Goal: Task Accomplishment & Management: Manage account settings

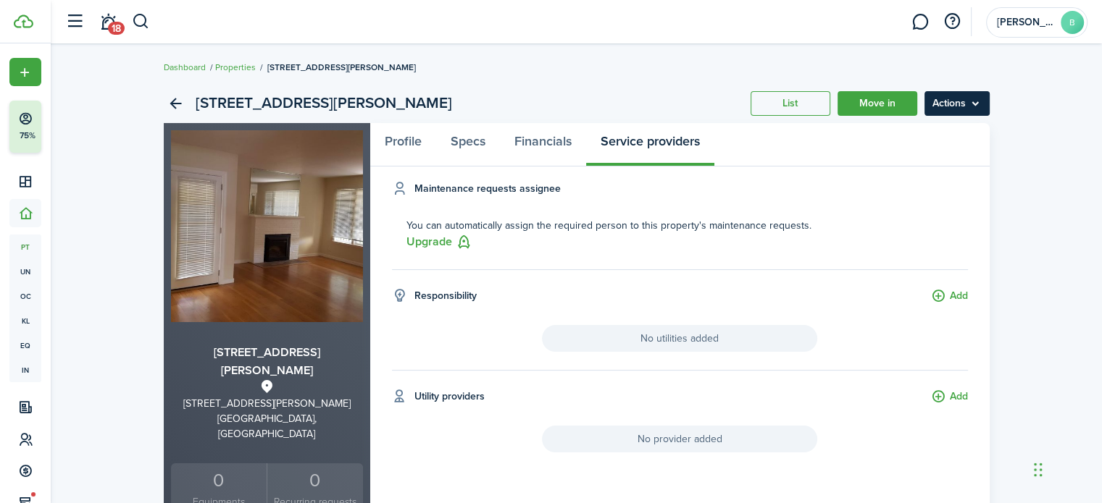
click at [961, 109] on menu-btn "Actions" at bounding box center [956, 103] width 65 height 25
click at [1099, 211] on div "[STREET_ADDRESS][PERSON_NAME] List Move in Actions [STREET_ADDRESS][PERSON_NAME…" at bounding box center [576, 511] width 1051 height 869
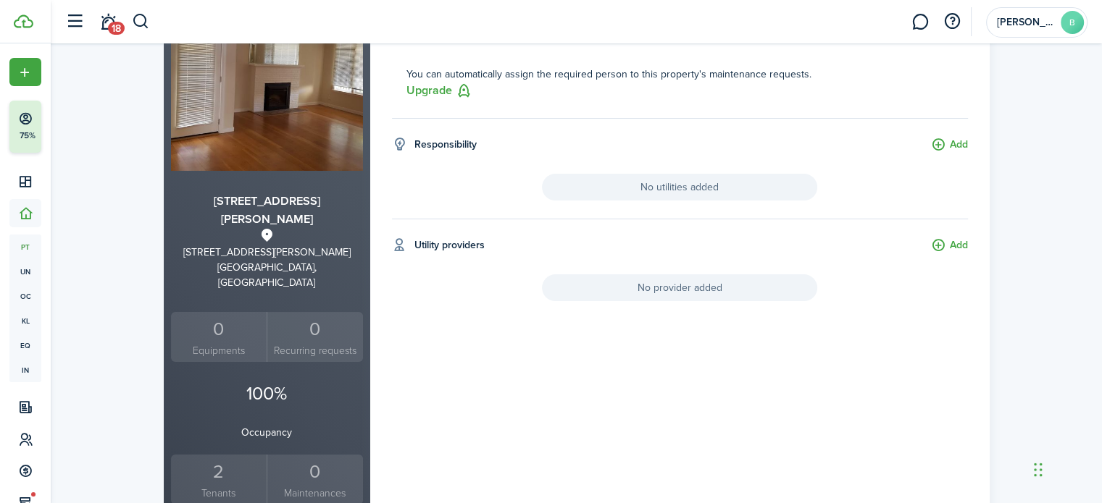
scroll to position [143, 0]
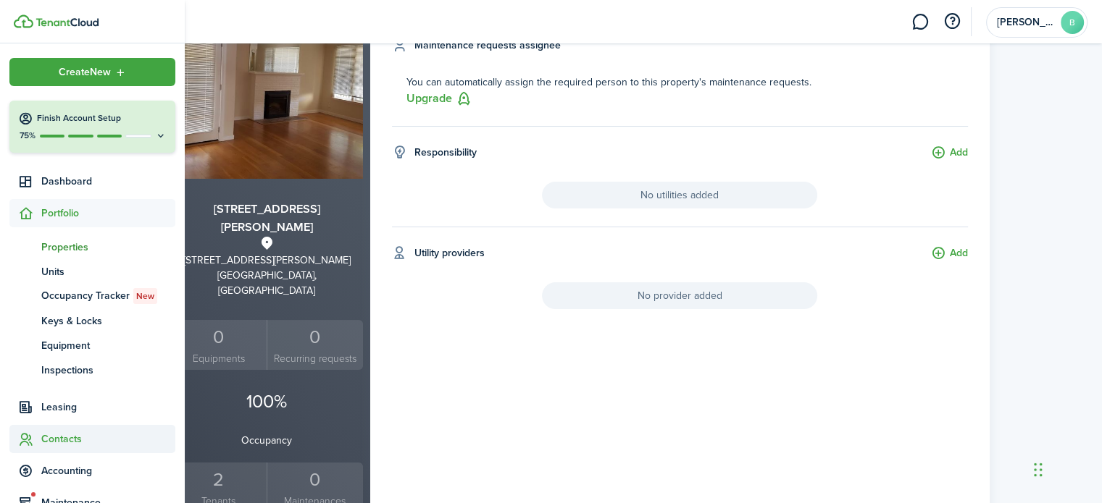
click at [81, 435] on span "Contacts" at bounding box center [108, 439] width 134 height 15
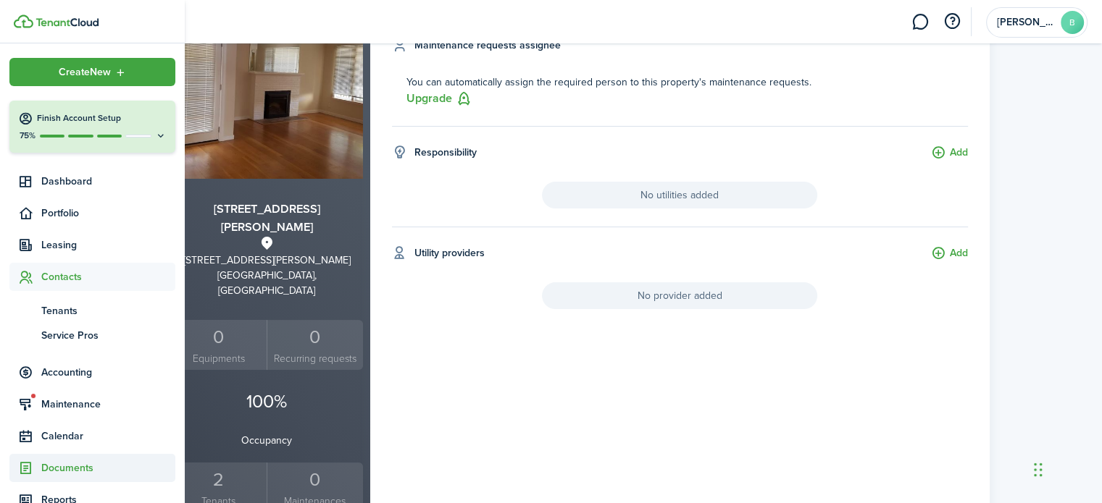
click at [65, 466] on span "Documents" at bounding box center [108, 468] width 134 height 15
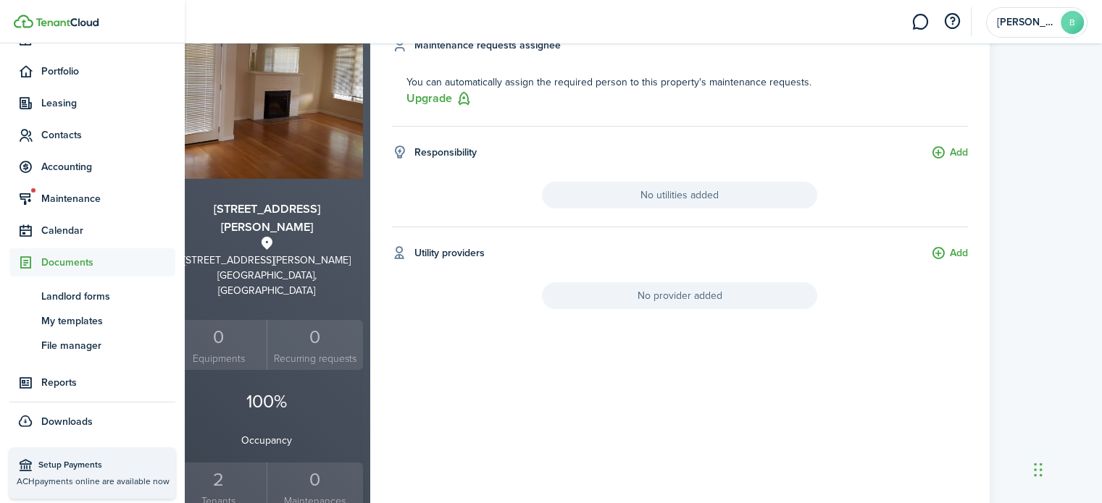
scroll to position [145, 0]
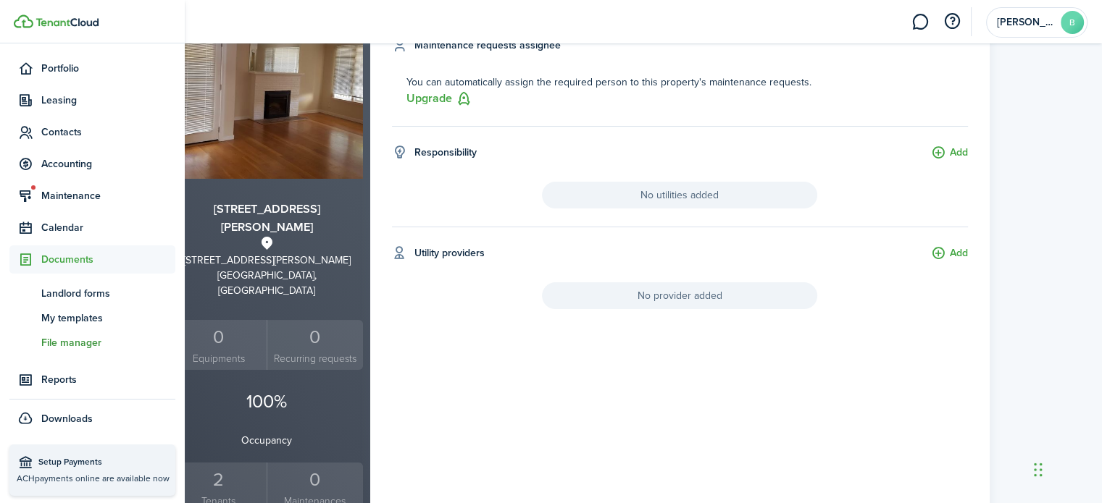
click at [70, 335] on span "File manager" at bounding box center [108, 342] width 134 height 15
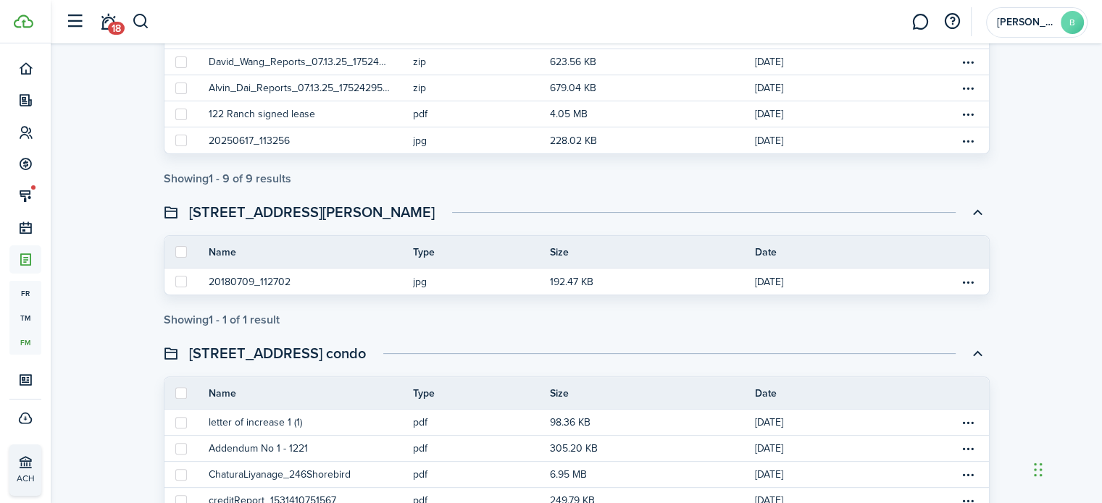
scroll to position [383, 0]
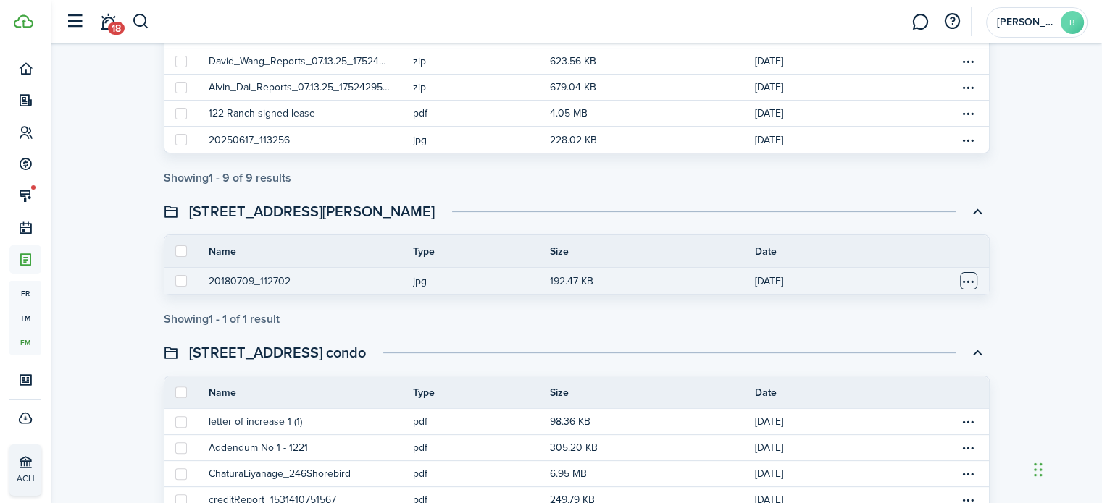
click at [969, 281] on table-menu-btn-icon "Open menu" at bounding box center [968, 280] width 17 height 17
click at [180, 280] on label at bounding box center [181, 281] width 12 height 12
click at [175, 281] on input "checkbox" at bounding box center [175, 281] width 1 height 1
checkbox input "true"
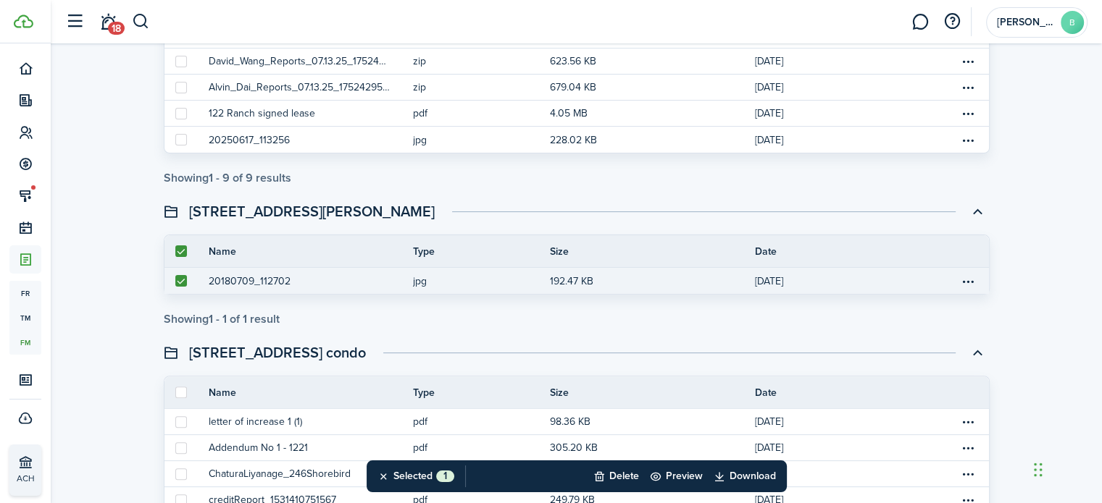
click at [281, 279] on button "20180709_112702" at bounding box center [250, 281] width 82 height 15
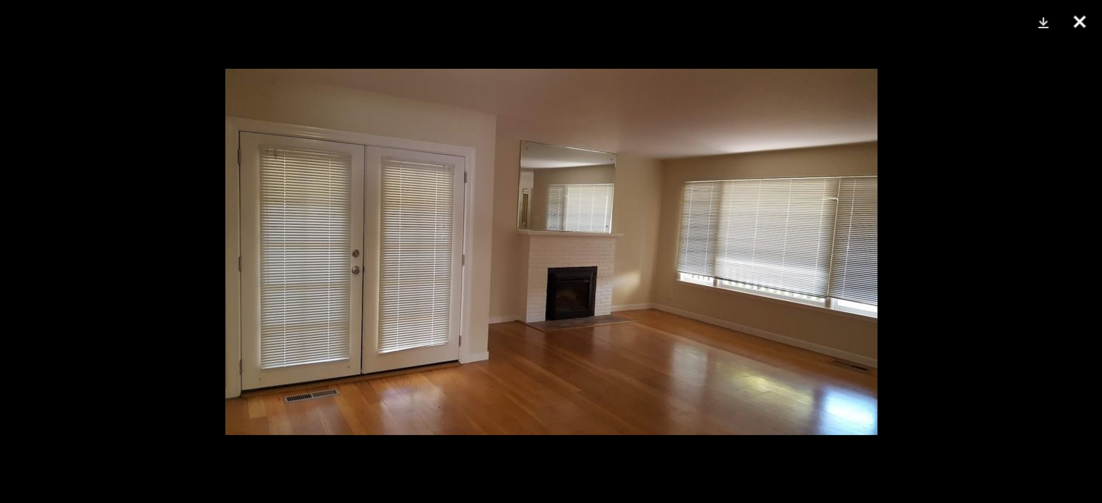
click at [1079, 23] on button "Close" at bounding box center [1079, 21] width 36 height 43
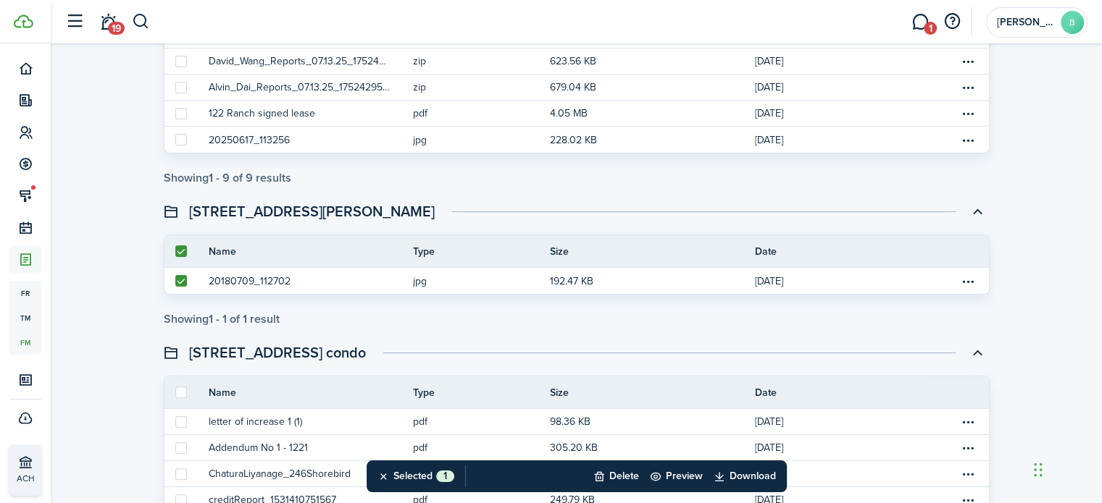
click at [209, 274] on button "20180709_112702" at bounding box center [250, 281] width 82 height 15
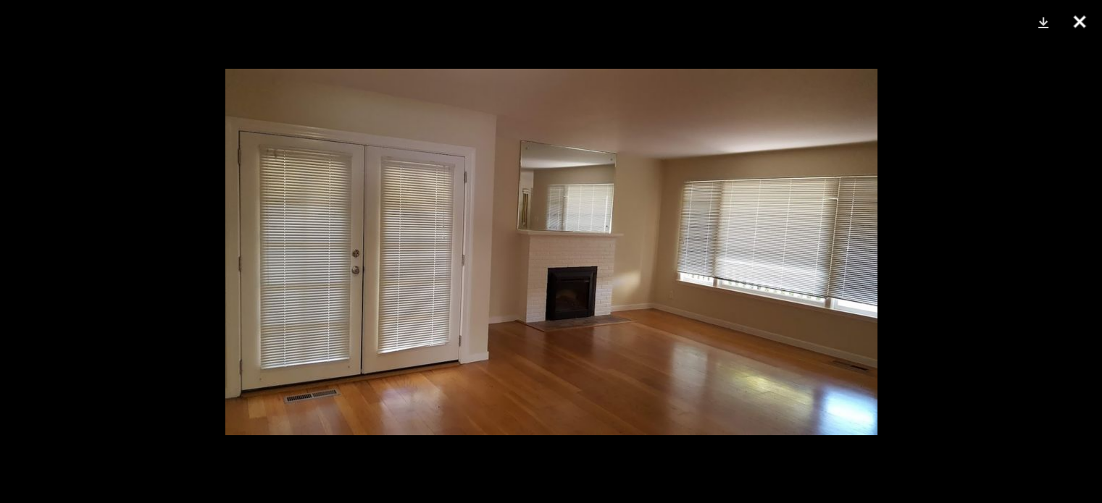
click at [1078, 22] on button "Close" at bounding box center [1079, 21] width 36 height 43
click at [1079, 20] on button "Close" at bounding box center [1079, 21] width 36 height 43
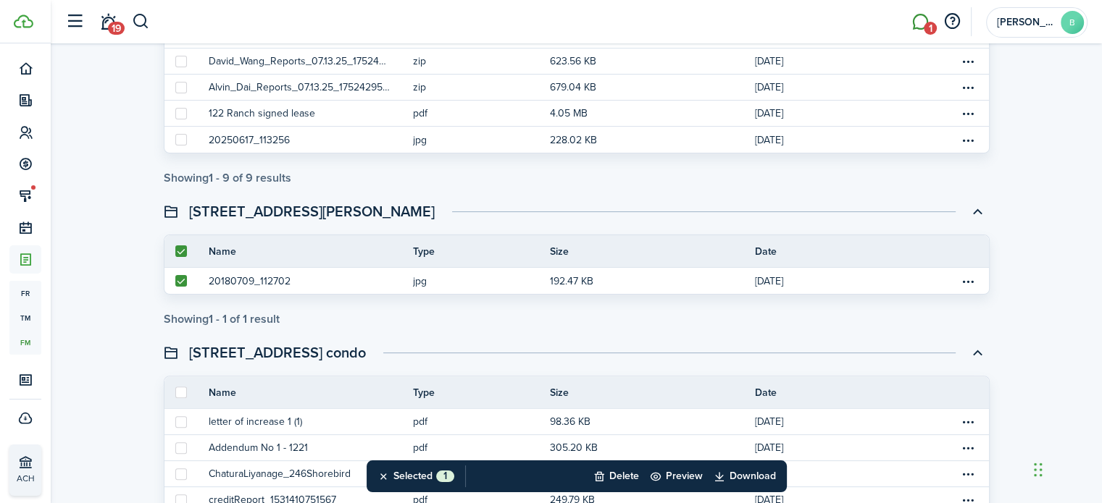
click at [921, 28] on link "1" at bounding box center [920, 22] width 28 height 37
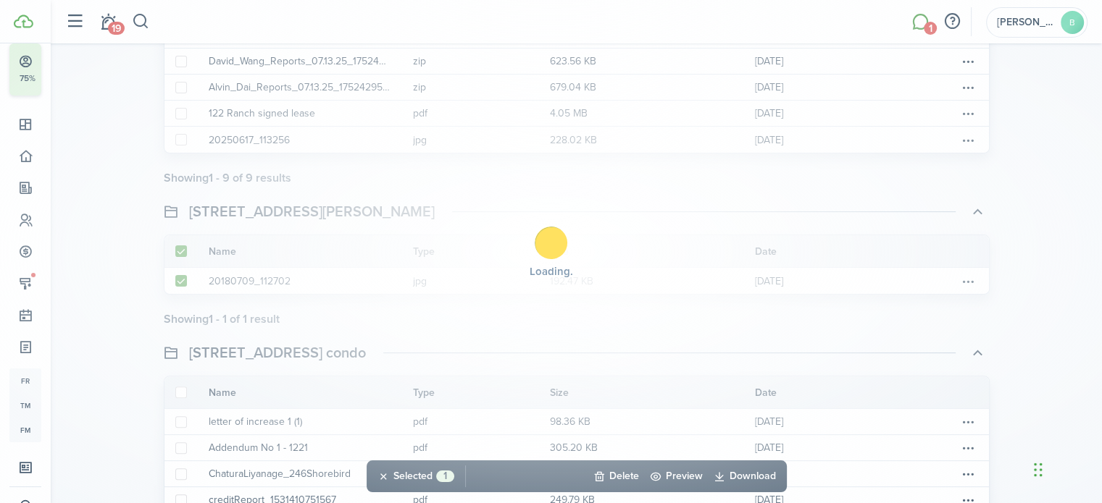
scroll to position [56, 0]
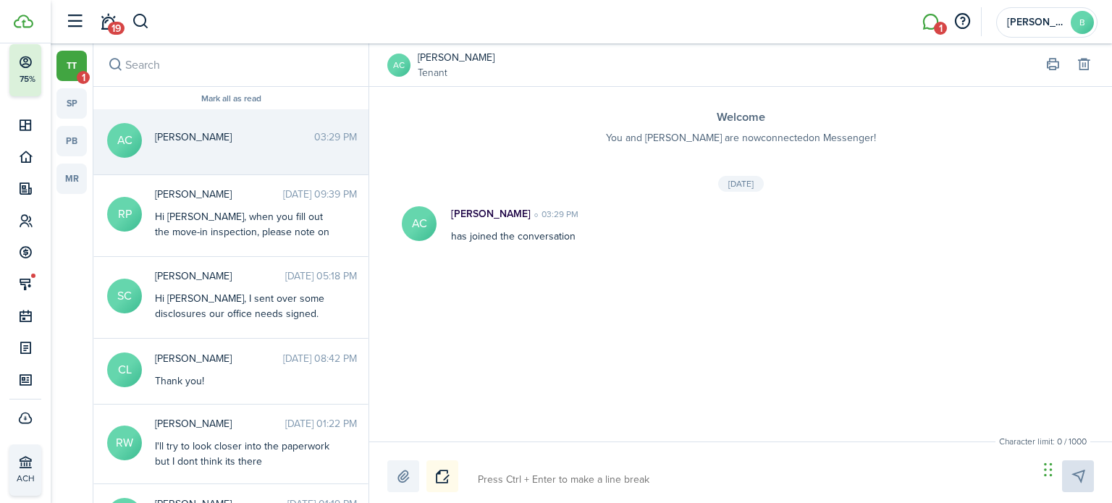
click at [486, 474] on textarea at bounding box center [753, 480] width 561 height 25
type textarea "H"
type textarea "Hi"
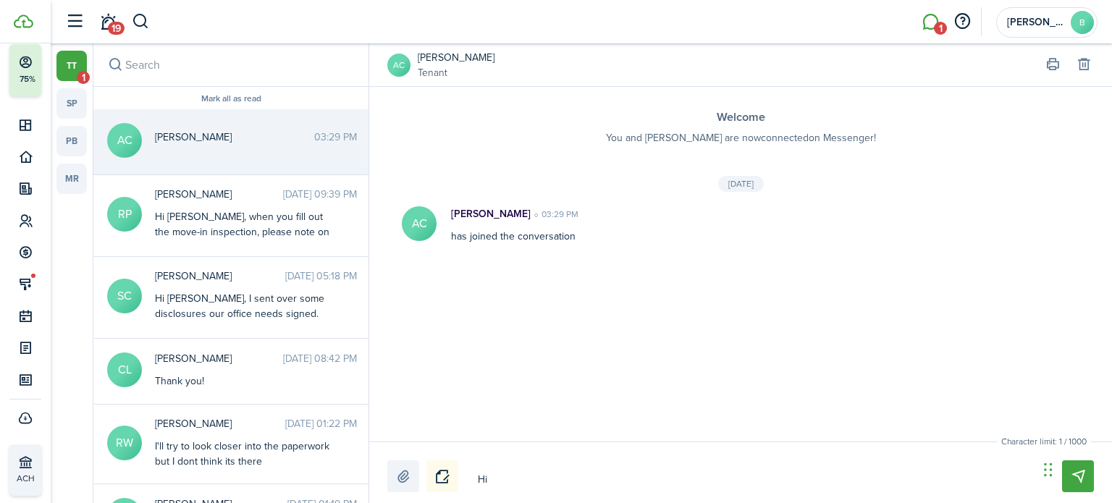
type textarea "Hi"
type textarea "Hi A"
type textarea "Hi An"
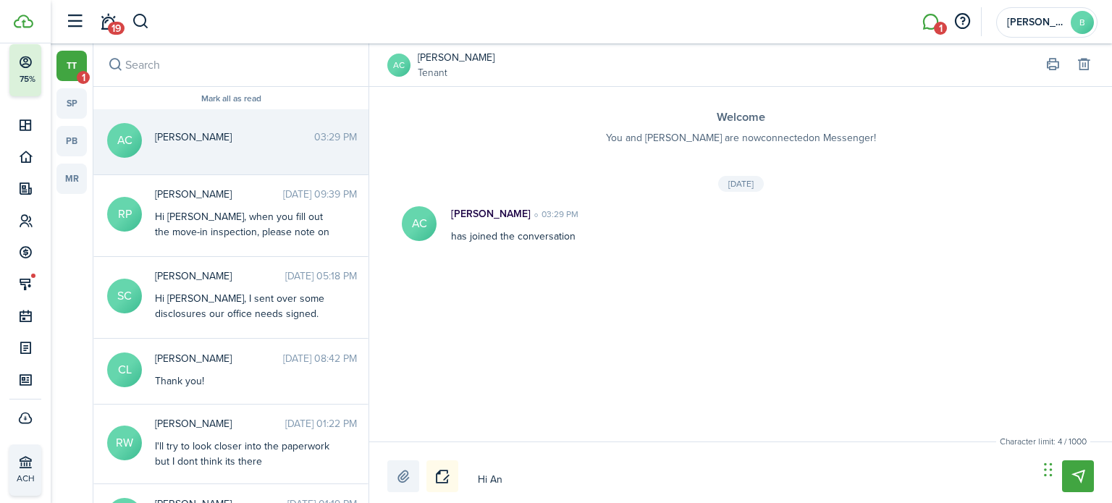
type textarea "Hi An"
type textarea "Hi And"
type textarea "Hi Andr"
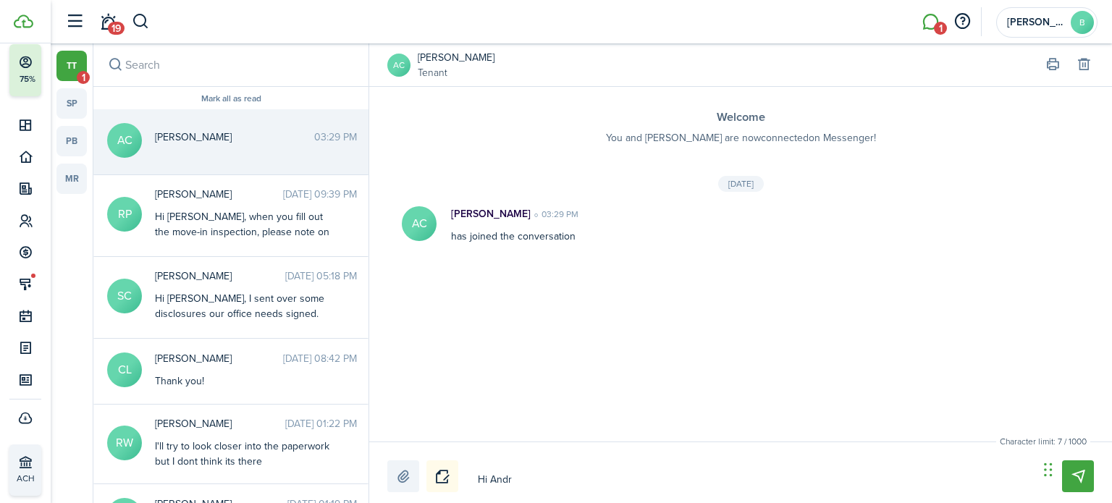
type textarea "Hi [PERSON_NAME]"
type textarea "Hi [PERSON_NAME],"
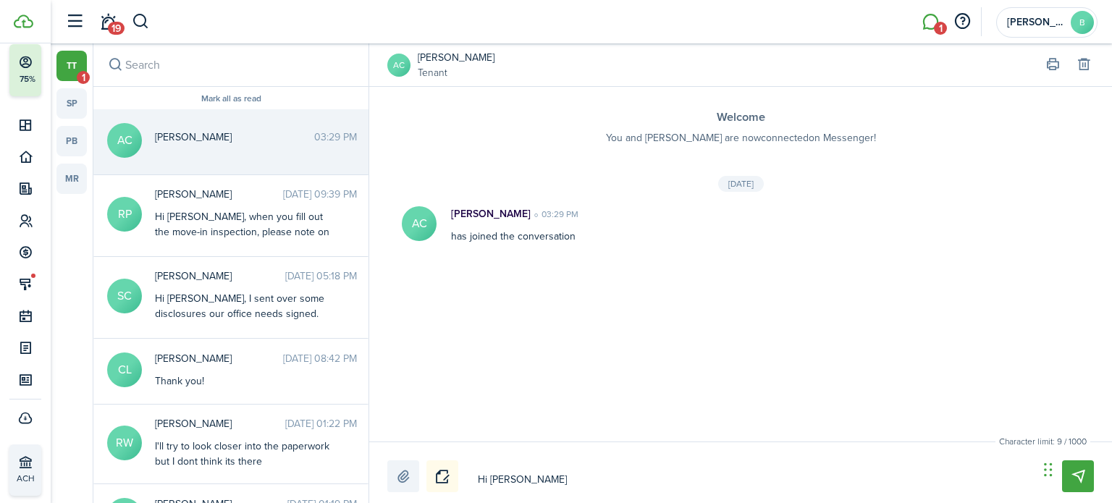
type textarea "Hi [PERSON_NAME],"
type textarea "Hi [PERSON_NAME], p"
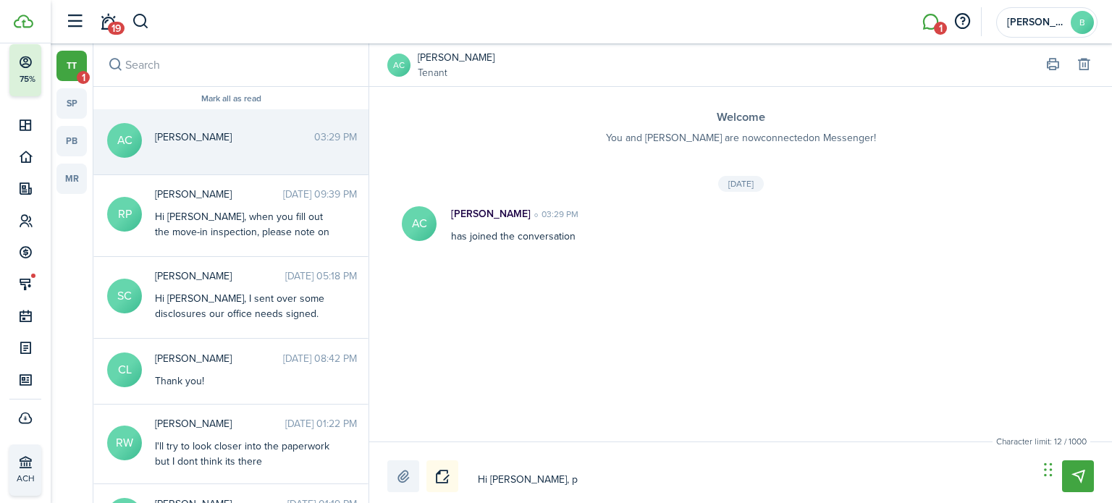
type textarea "Hi [PERSON_NAME], pl"
type textarea "Hi [PERSON_NAME], ple"
type textarea "Hi [PERSON_NAME], plea"
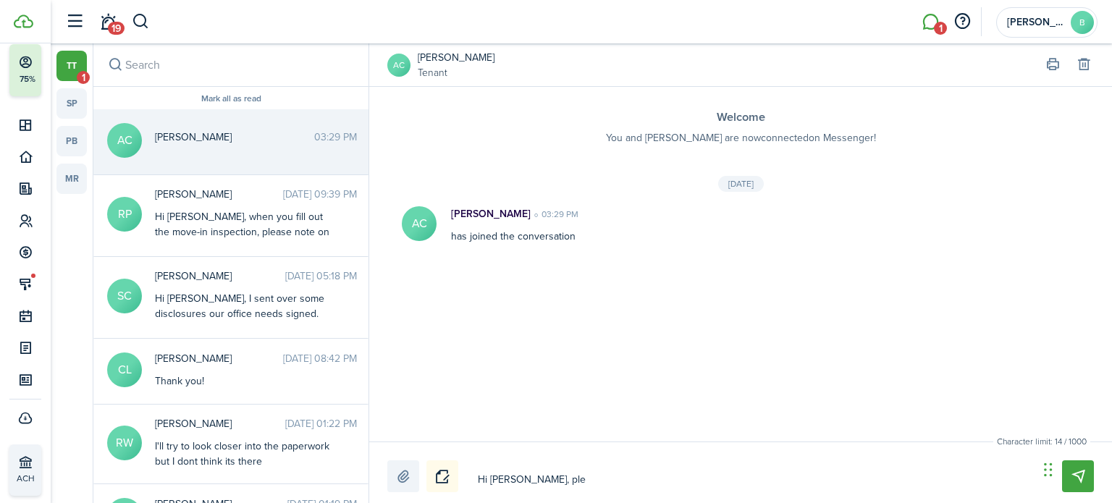
type textarea "Hi [PERSON_NAME], plea"
type textarea "Hi [PERSON_NAME], pleas"
type textarea "Hi [PERSON_NAME], please"
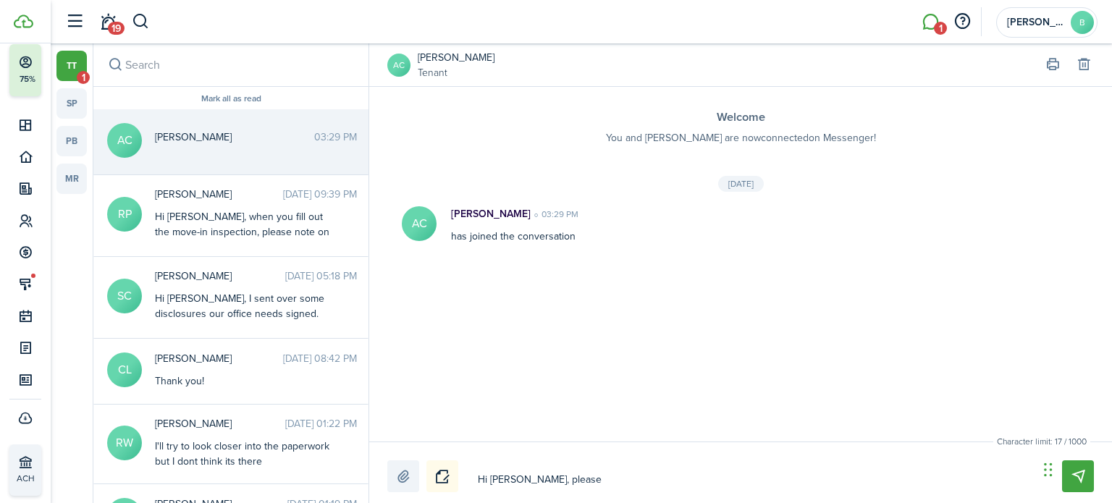
type textarea "Hi [PERSON_NAME], please"
type textarea "Hi [PERSON_NAME], please d"
type textarea "Hi [PERSON_NAME], please"
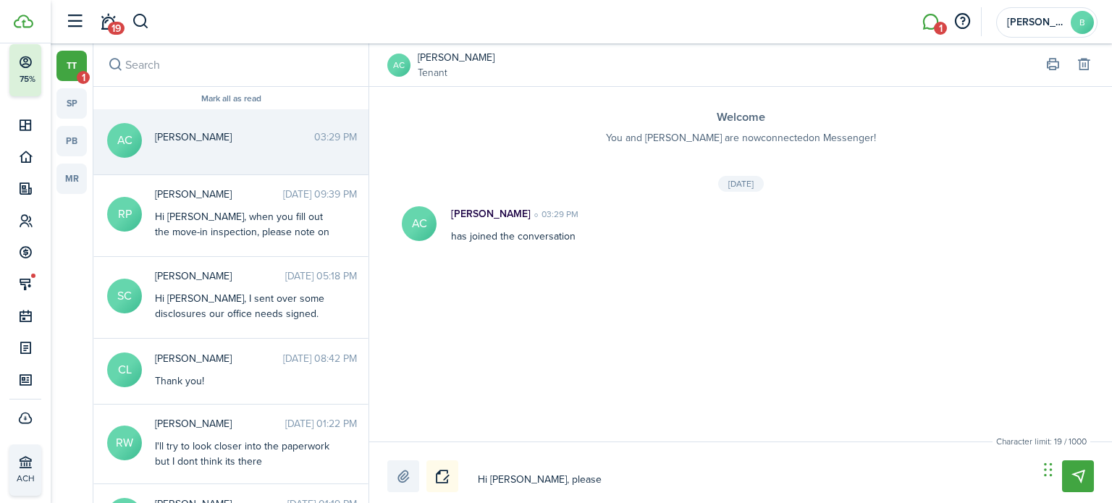
type textarea "Hi [PERSON_NAME], please"
type textarea "Hi [PERSON_NAME], please f"
type textarea "Hi [PERSON_NAME], please fi"
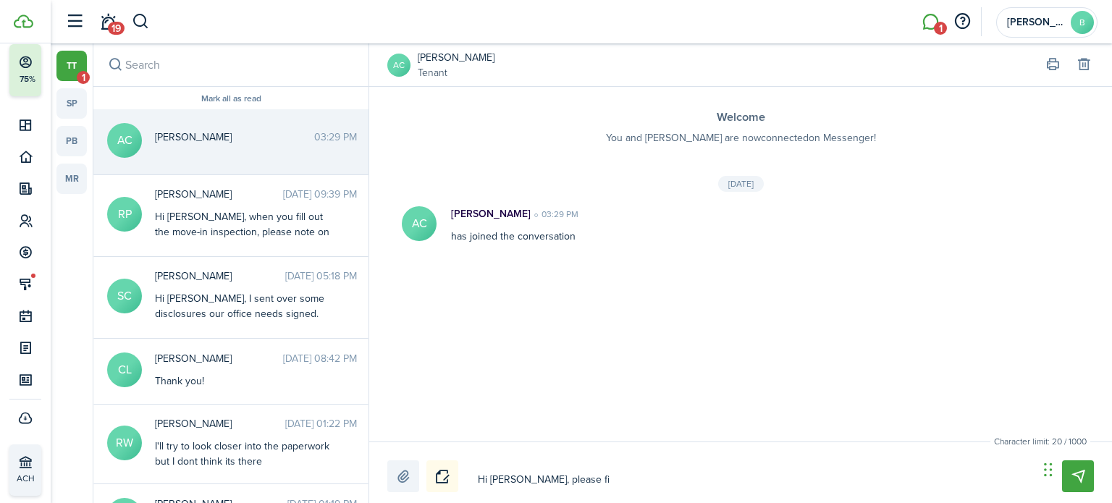
type textarea "Hi [PERSON_NAME], please fin"
type textarea "Hi [PERSON_NAME], please find"
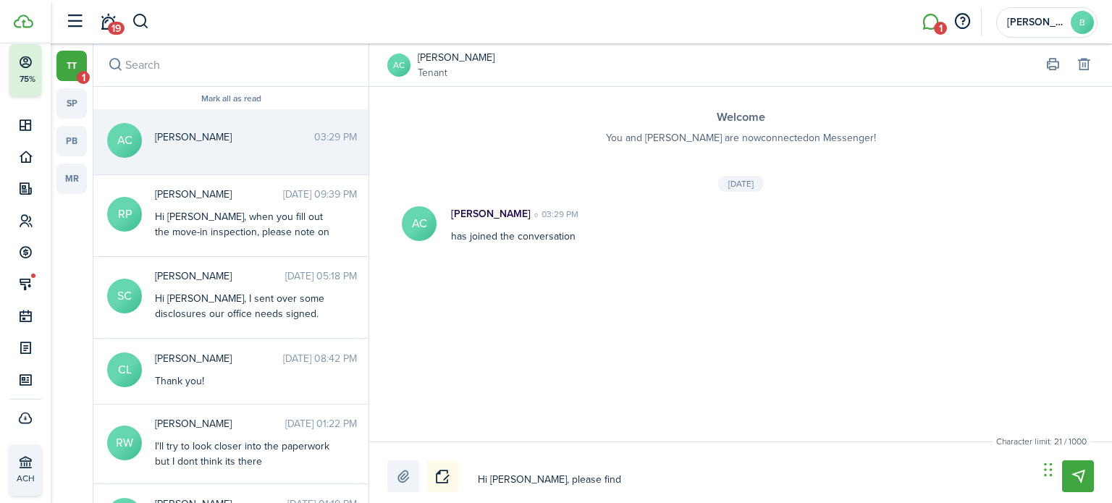
type textarea "Hi [PERSON_NAME], please find"
type textarea "Hi [PERSON_NAME], please find t"
type textarea "Hi [PERSON_NAME], please find th"
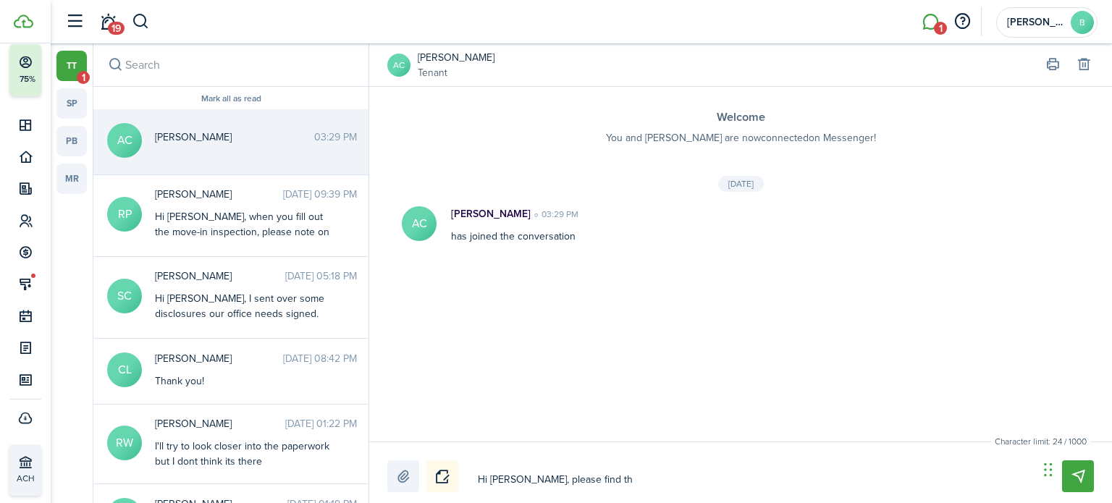
type textarea "Hi [PERSON_NAME], please find the"
type textarea "Hi [PERSON_NAME], please find the s"
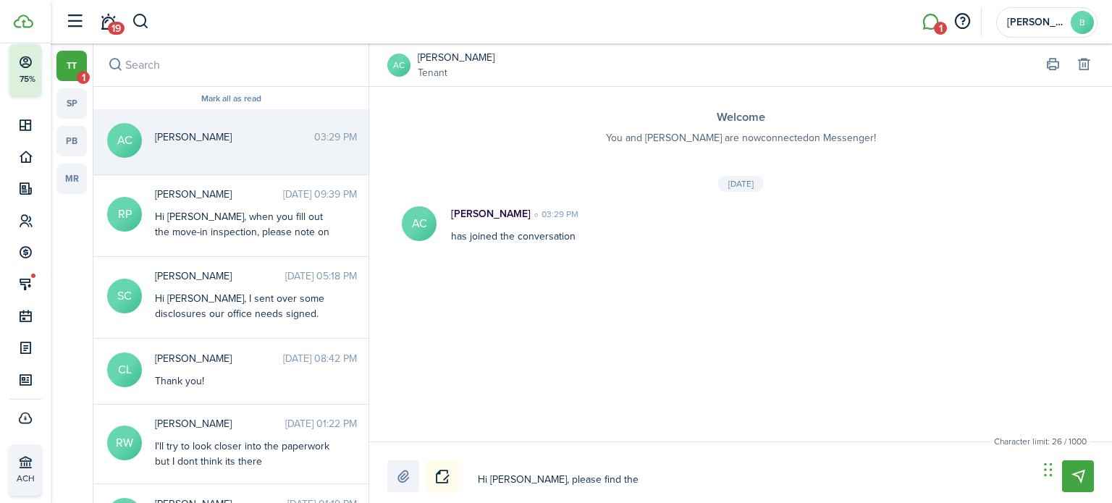
type textarea "Hi [PERSON_NAME], please find the s"
type textarea "Hi [PERSON_NAME], please find the si"
type textarea "Hi [PERSON_NAME], please find the sig"
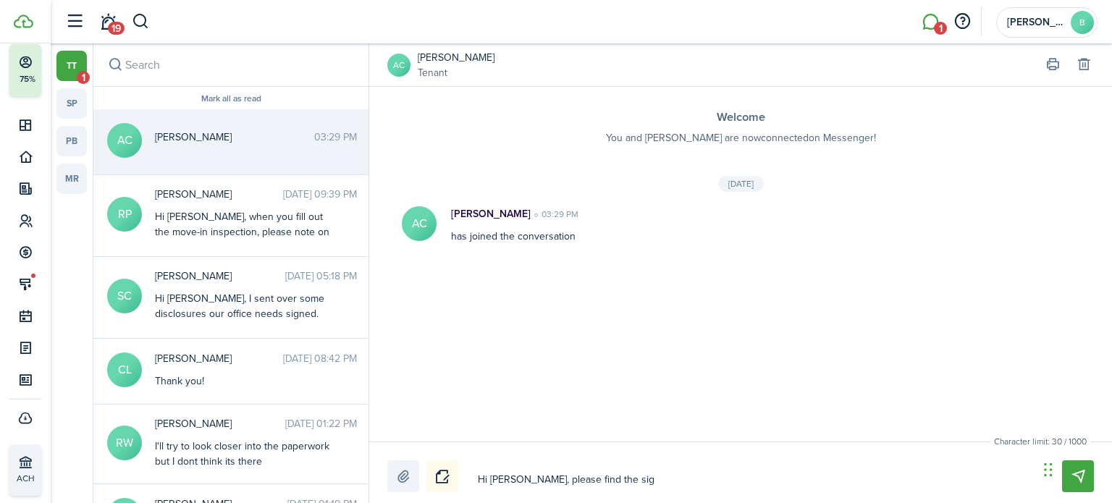
type textarea "Hi [PERSON_NAME], please find the sign"
type textarea "Hi [PERSON_NAME], please find the signe"
type textarea "Hi [PERSON_NAME], please find the signed"
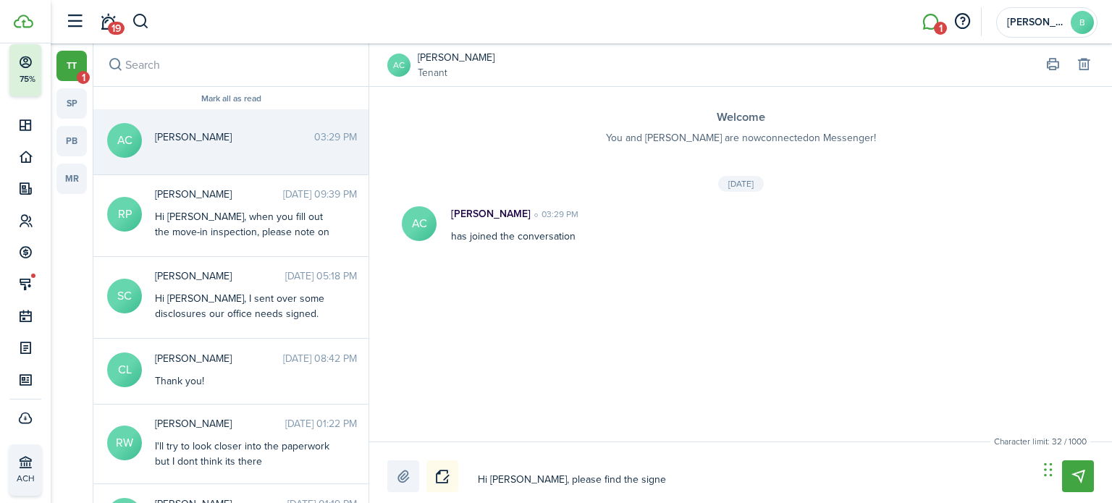
type textarea "Hi [PERSON_NAME], please find the signed"
type textarea "Hi [PERSON_NAME], please find the signed l"
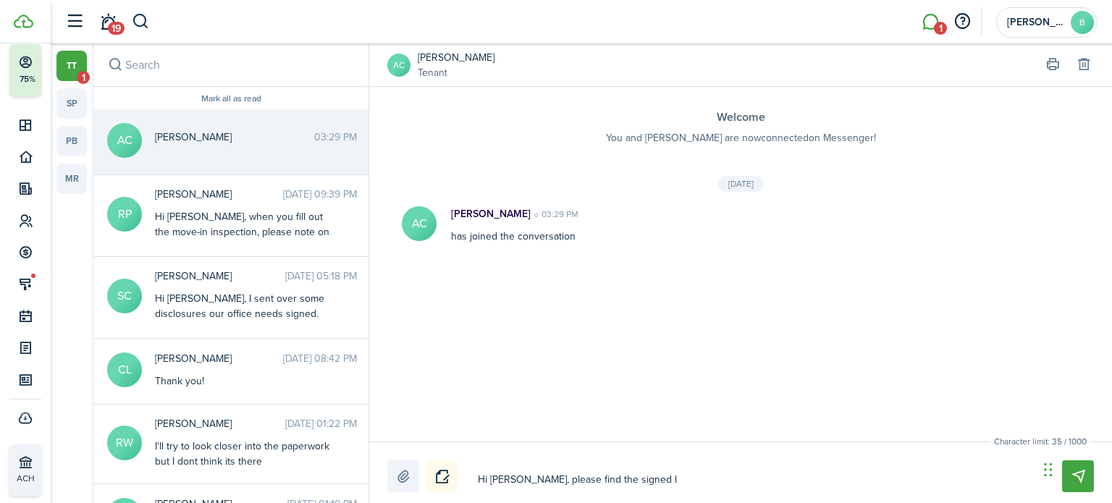
type textarea "Hi [PERSON_NAME], please find the signed le"
type textarea "Hi [PERSON_NAME], please find the signed lea"
type textarea "Hi [PERSON_NAME], please find the signed leas"
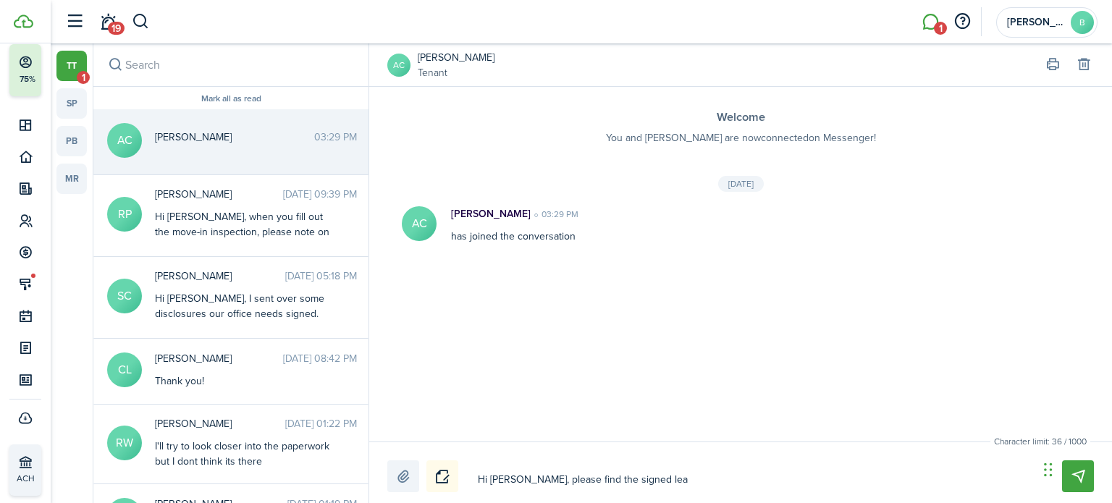
type textarea "Hi [PERSON_NAME], please find the signed leas"
type textarea "Hi [PERSON_NAME], please find the signed lease"
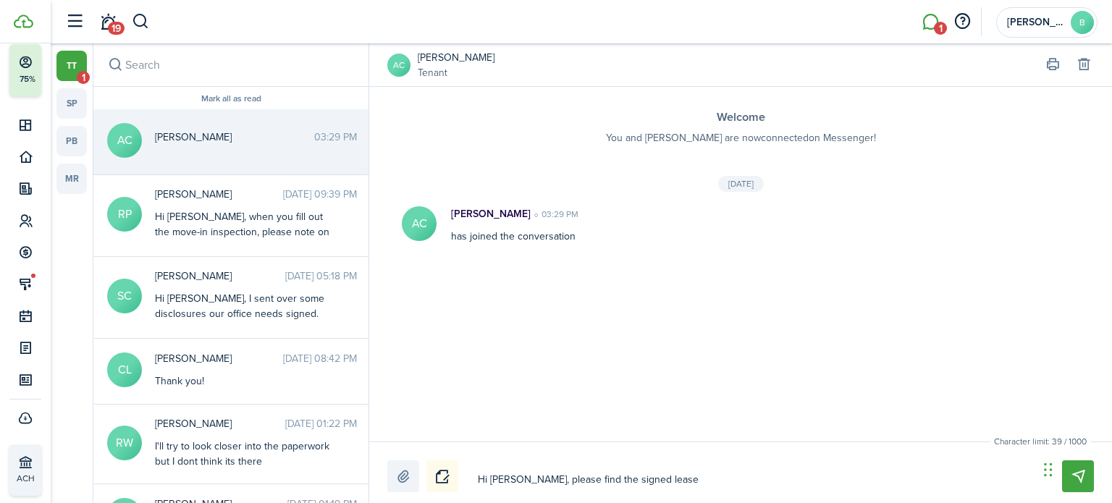
type textarea "Hi [PERSON_NAME], please find the signed lease a"
type textarea "Hi [PERSON_NAME], please find the signed lease ag"
type textarea "Hi [PERSON_NAME], please find the signed lease agr"
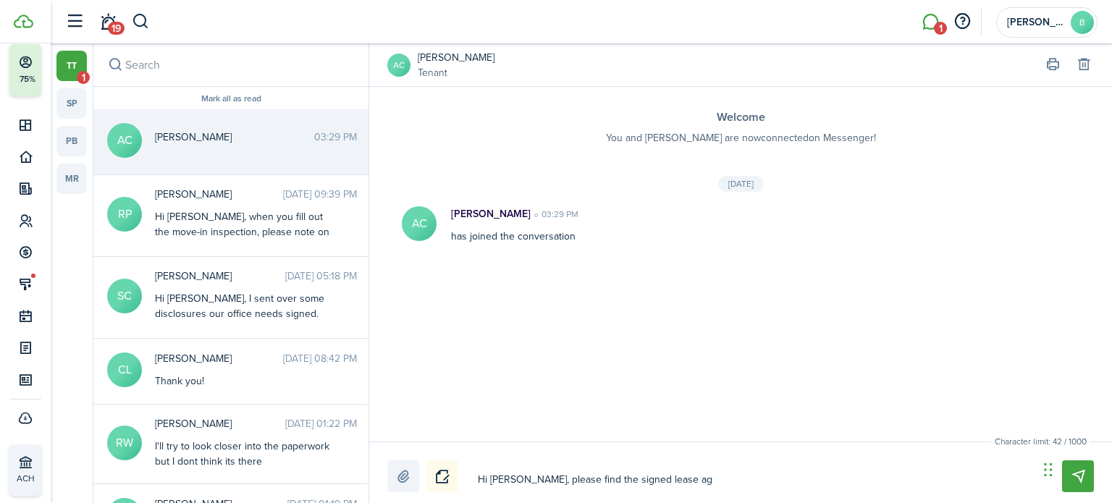
type textarea "Hi [PERSON_NAME], please find the signed lease agr"
type textarea "Hi [PERSON_NAME], please find the signed lease agre"
type textarea "Hi [PERSON_NAME], please find the signed lease agree"
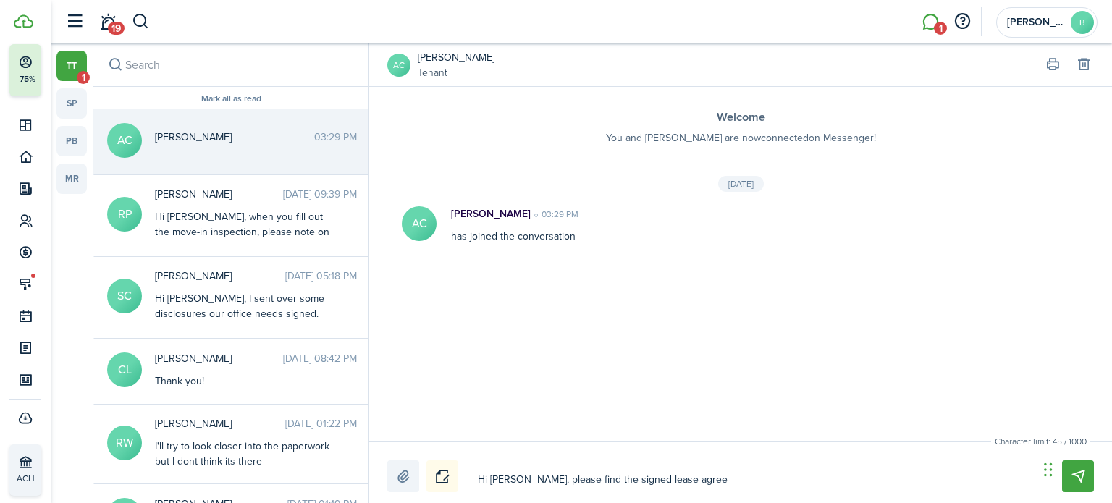
type textarea "Hi [PERSON_NAME], please find the signed lease agreem"
type textarea "Hi [PERSON_NAME], please find the signed lease agreeme"
type textarea "Hi [PERSON_NAME], please find the signed lease agreemen"
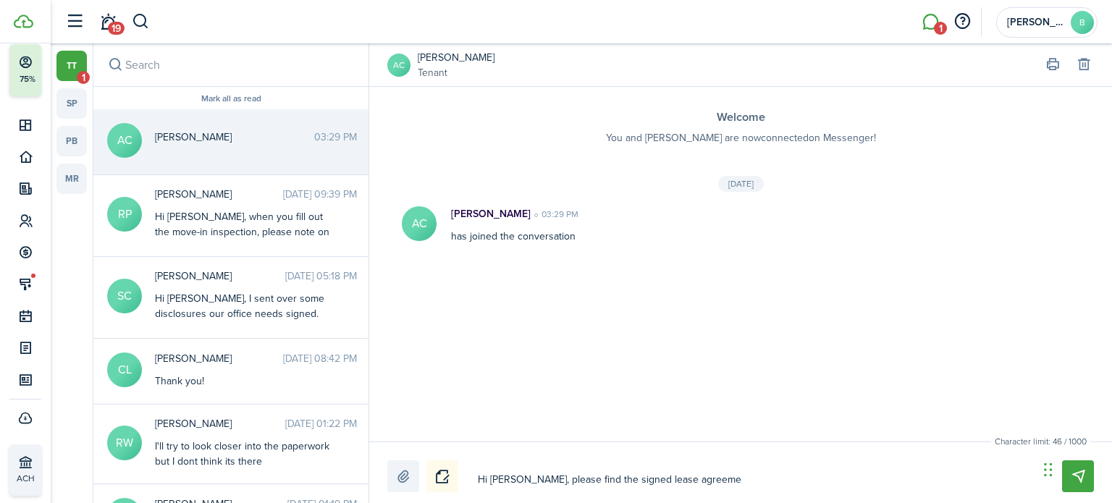
type textarea "Hi [PERSON_NAME], please find the signed lease agreemen"
type textarea "Hi [PERSON_NAME], please find the signed lease agreement"
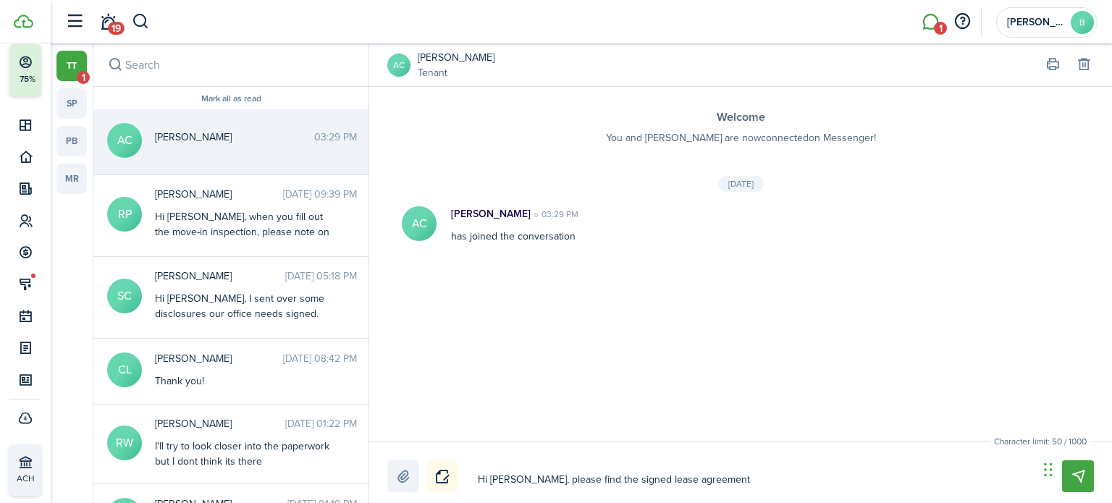
type textarea "Hi [PERSON_NAME], please find the signed lease agreement a"
type textarea "Hi [PERSON_NAME], please find the signed lease agreement an"
type textarea "Hi [PERSON_NAME], please find the signed lease agreement and"
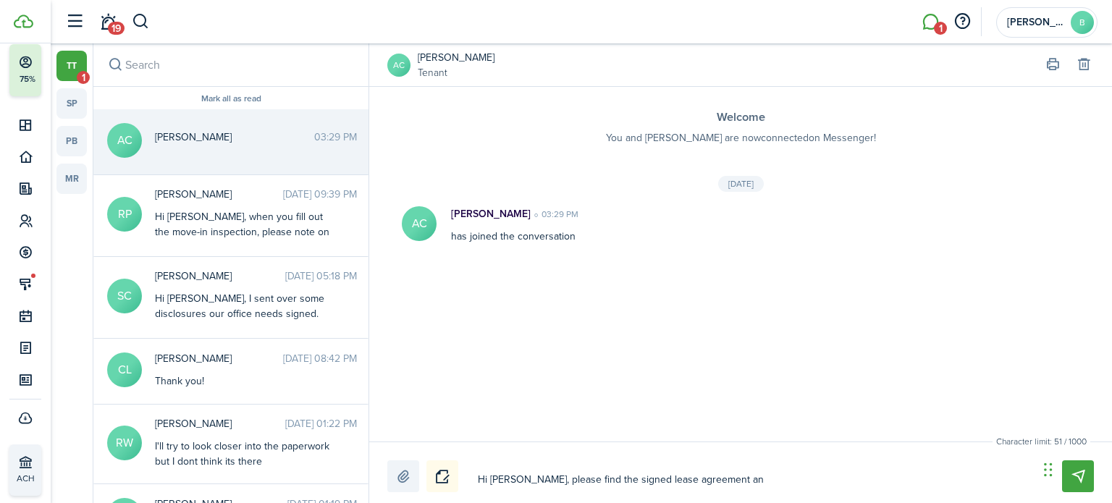
type textarea "Hi [PERSON_NAME], please find the signed lease agreement and"
type textarea "Hi [PERSON_NAME], please find the signed lease agreement and o"
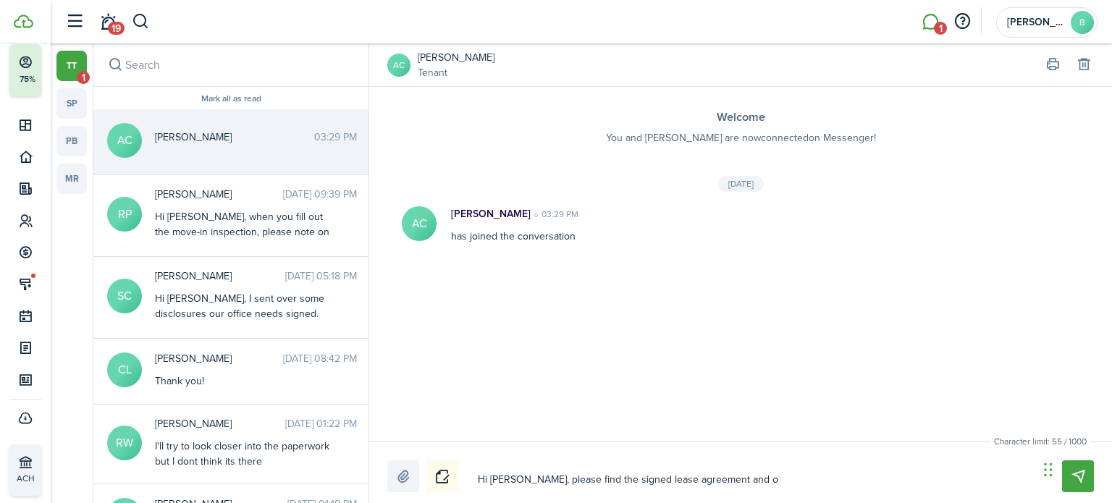
type textarea "Hi [PERSON_NAME], please find the signed lease agreement and ot"
type textarea "Hi [PERSON_NAME], please find the signed lease agreement and oth"
type textarea "Hi [PERSON_NAME], please find the signed lease agreement and othe"
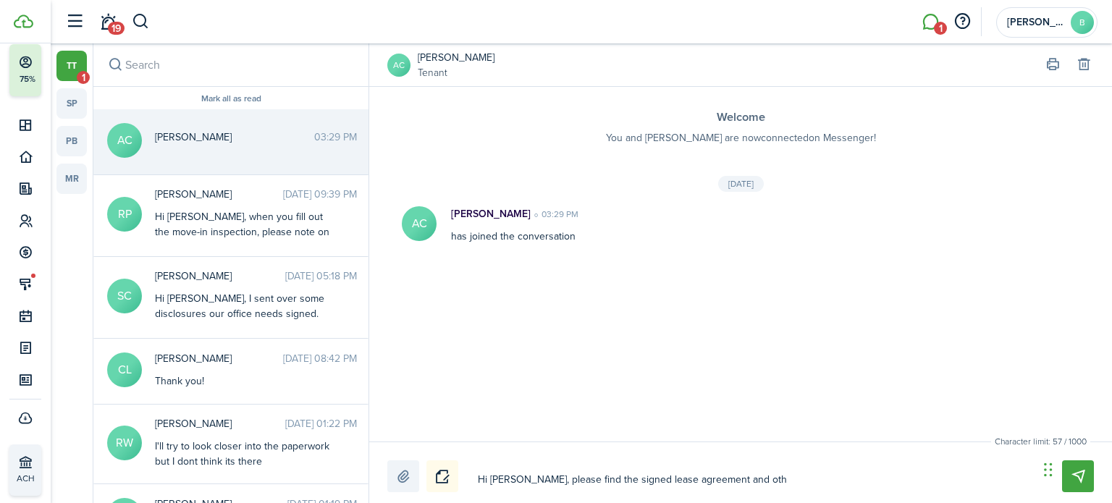
type textarea "Hi [PERSON_NAME], please find the signed lease agreement and othe"
type textarea "Hi [PERSON_NAME], please find the signed lease agreement and other"
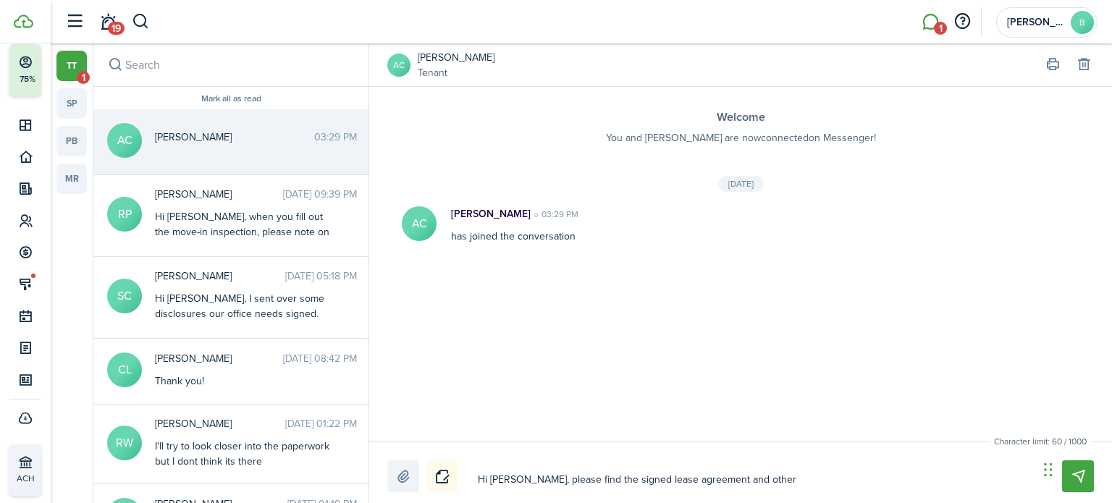
type textarea "Hi [PERSON_NAME], please find the signed lease agreement and other d"
type textarea "Hi [PERSON_NAME], please find the signed lease agreement and other di"
type textarea "Hi [PERSON_NAME], please find the signed lease agreement and other dis"
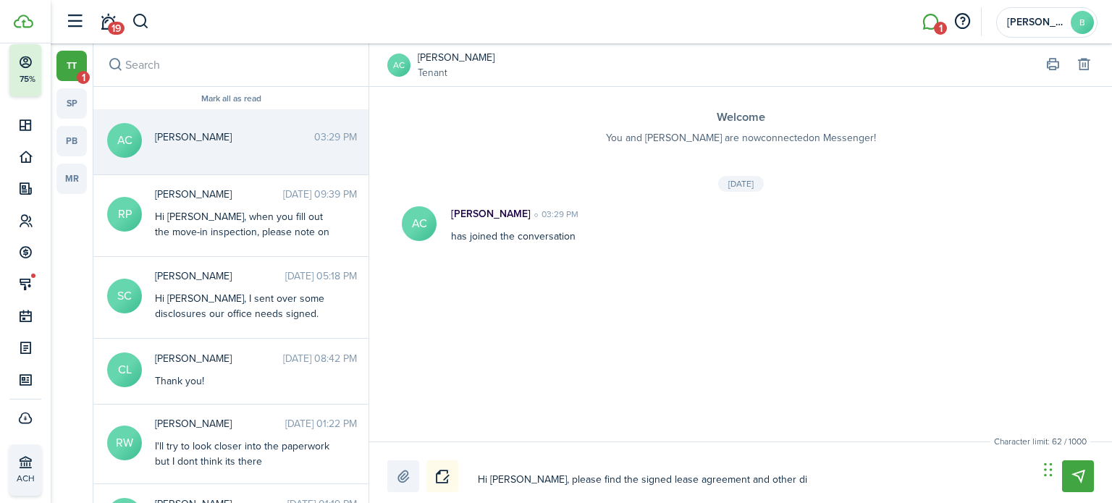
type textarea "Hi [PERSON_NAME], please find the signed lease agreement and other dis"
type textarea "Hi [PERSON_NAME], please find the signed lease agreement and other disl"
type textarea "Hi [PERSON_NAME], please find the signed lease agreement and other dislc"
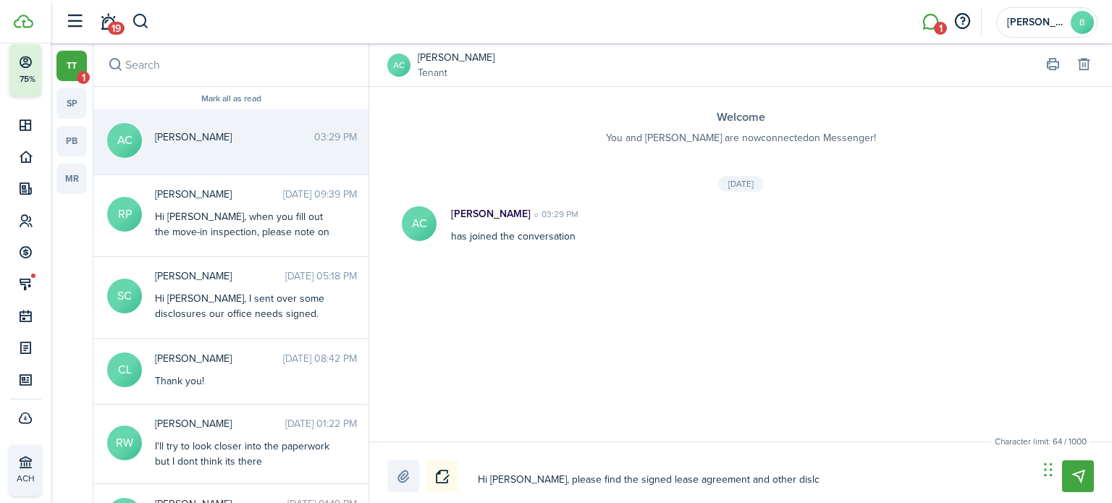
type textarea "Hi [PERSON_NAME], please find the signed lease agreement and other dislco"
type textarea "Hi [PERSON_NAME], please find the signed lease agreement and other dislcos"
type textarea "Hi [PERSON_NAME], please find the signed lease agreement and other dislcosu"
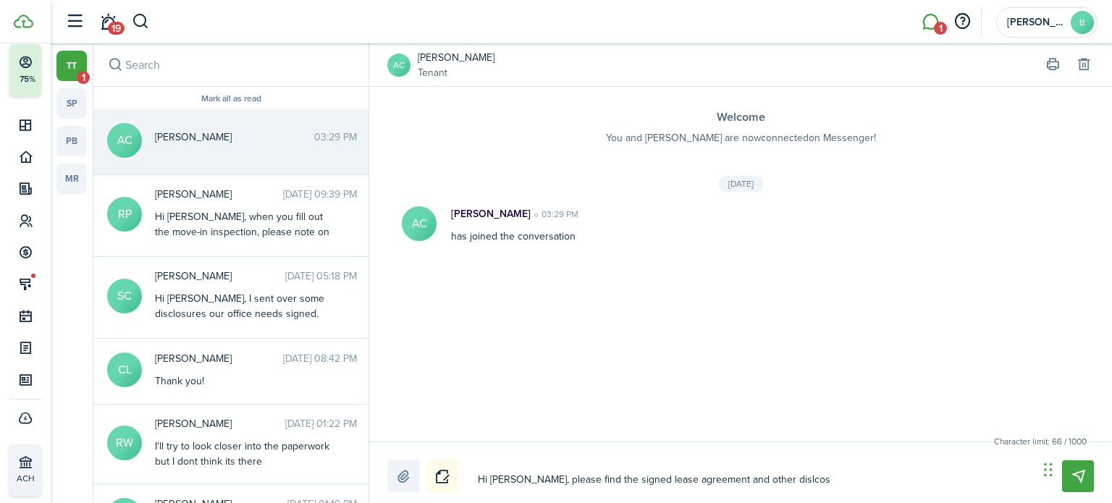
type textarea "Hi [PERSON_NAME], please find the signed lease agreement and other dislcosu"
type textarea "Hi [PERSON_NAME], please find the signed lease agreement and other dislcosur"
type textarea "Hi [PERSON_NAME], please find the signed lease agreement and other dislcosure"
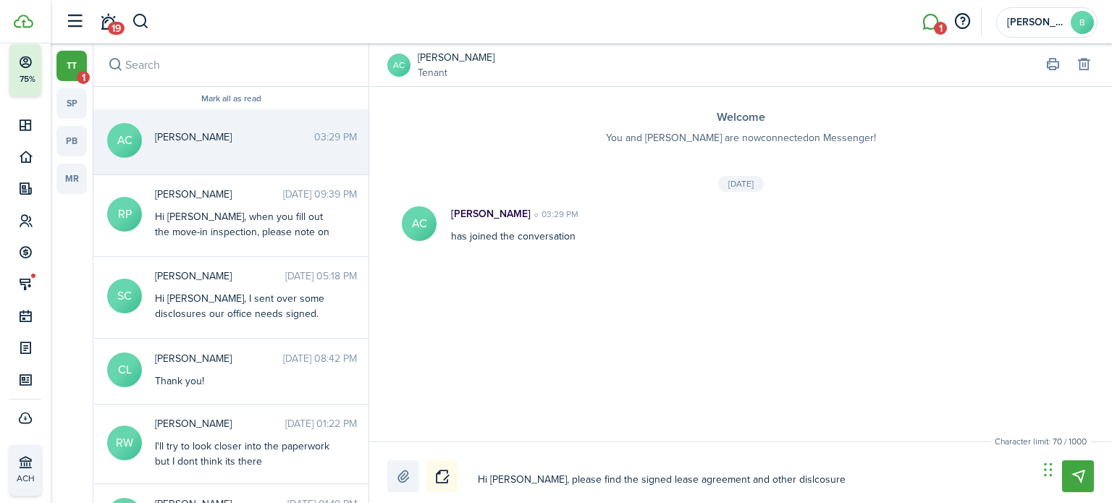
type textarea "Hi [PERSON_NAME], please find the signed lease agreement and other dislcosur"
type textarea "Hi [PERSON_NAME], please find the signed lease agreement and other dislcosu"
type textarea "Hi [PERSON_NAME], please find the signed lease agreement and other dislcos"
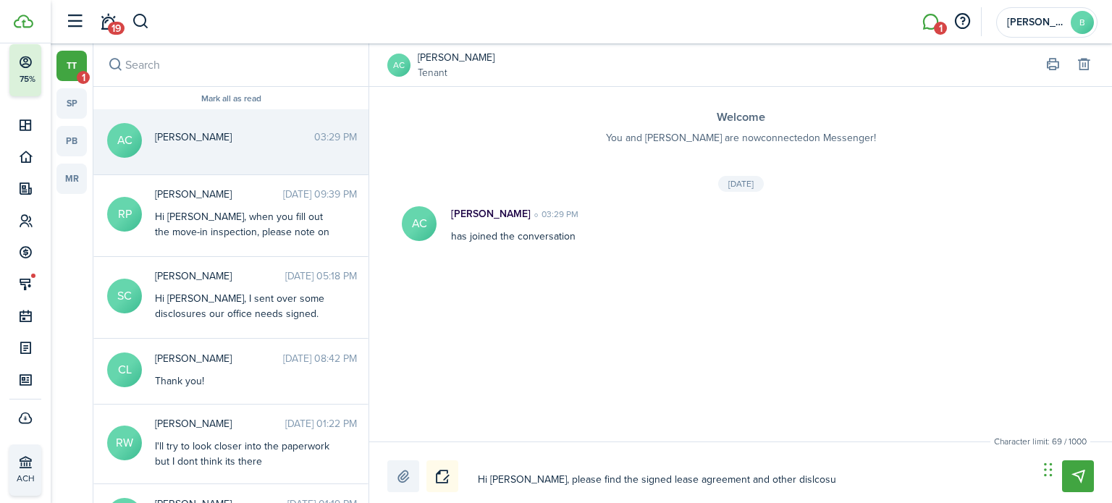
type textarea "Hi [PERSON_NAME], please find the signed lease agreement and other dislcos"
type textarea "Hi [PERSON_NAME], please find the signed lease agreement and other dislco"
type textarea "Hi [PERSON_NAME], please find the signed lease agreement and other dislc"
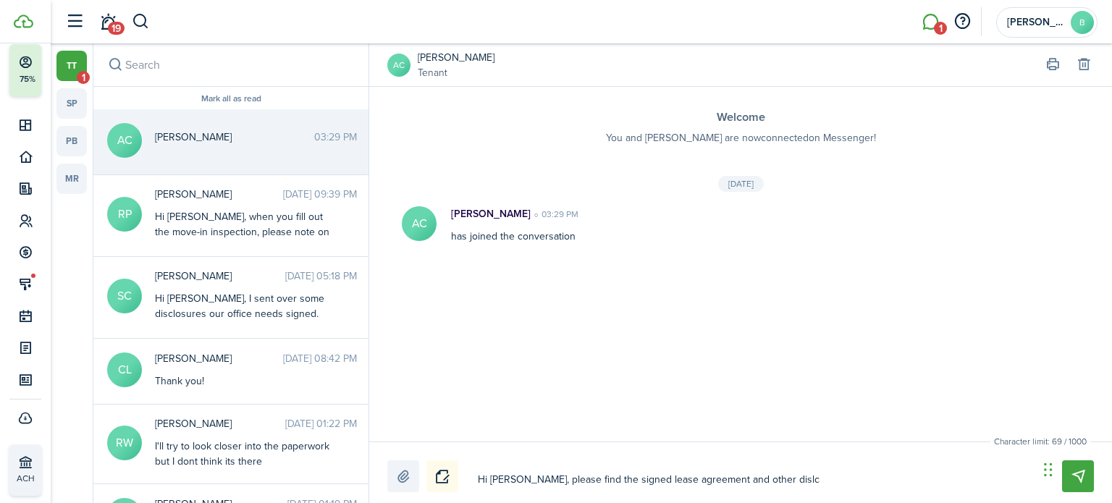
type textarea "Hi [PERSON_NAME], please find the signed lease agreement and other disl"
type textarea "Hi [PERSON_NAME], please find the signed lease agreement and other dis"
type textarea "Hi [PERSON_NAME], please find the signed lease agreement and other di"
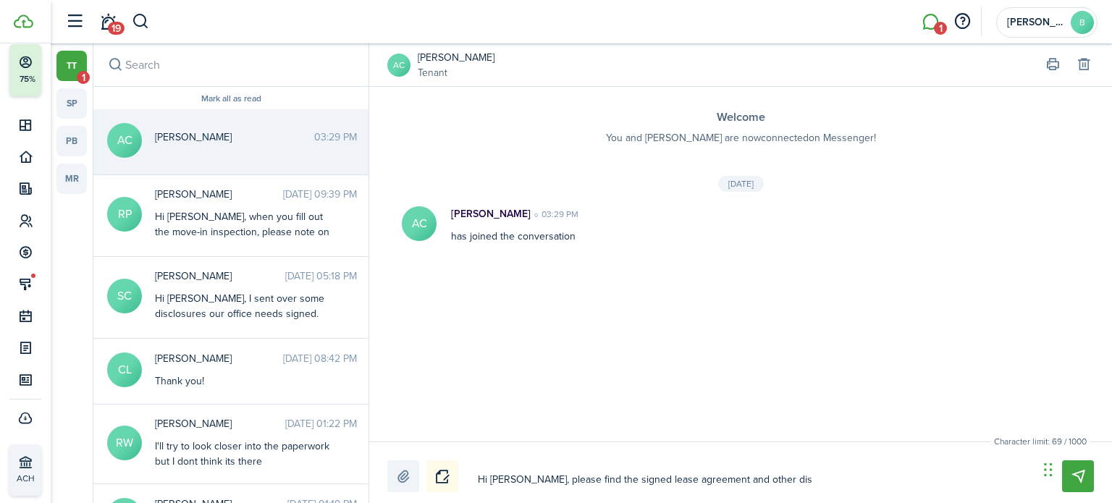
type textarea "Hi [PERSON_NAME], please find the signed lease agreement and other di"
type textarea "Hi [PERSON_NAME], please find the signed lease agreement and other d"
type textarea "Hi [PERSON_NAME], please find the signed lease agreement and other di"
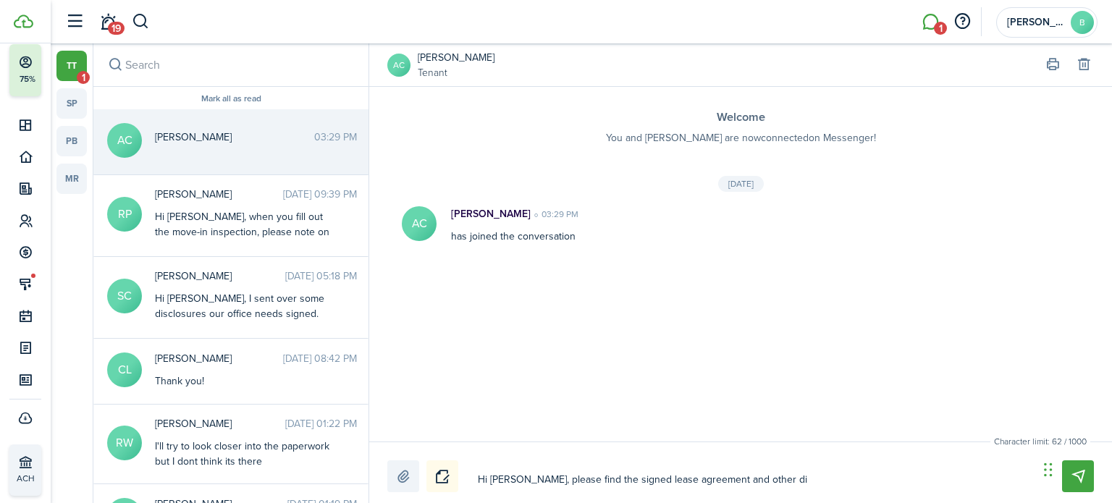
type textarea "Hi [PERSON_NAME], please find the signed lease agreement and other dis"
type textarea "Hi [PERSON_NAME], please find the signed lease agreement and other disc"
type textarea "Hi [PERSON_NAME], please find the signed lease agreement and other discl"
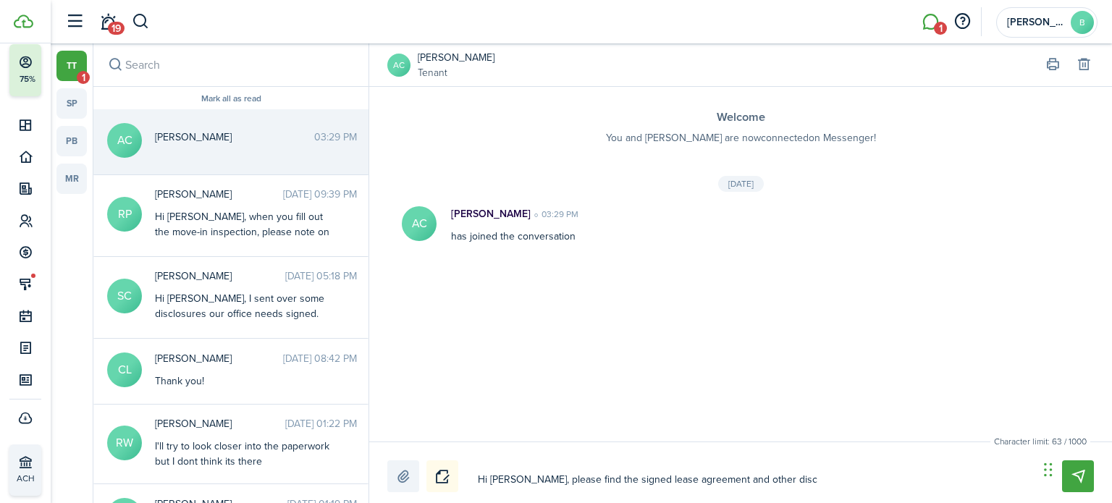
type textarea "Hi [PERSON_NAME], please find the signed lease agreement and other discl"
type textarea "Hi [PERSON_NAME], please find the signed lease agreement and other disclo"
type textarea "Hi [PERSON_NAME], please find the signed lease agreement and other disclos"
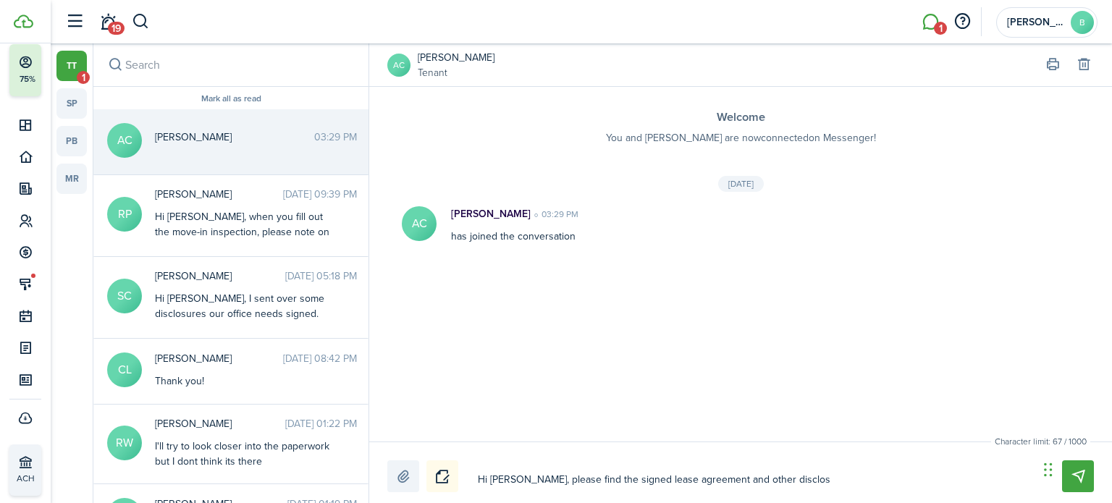
type textarea "Hi [PERSON_NAME], please find the signed lease agreement and other disclosu"
type textarea "Hi [PERSON_NAME], please find the signed lease agreement and other disclosur"
type textarea "Hi [PERSON_NAME], please find the signed lease agreement and other disclosure"
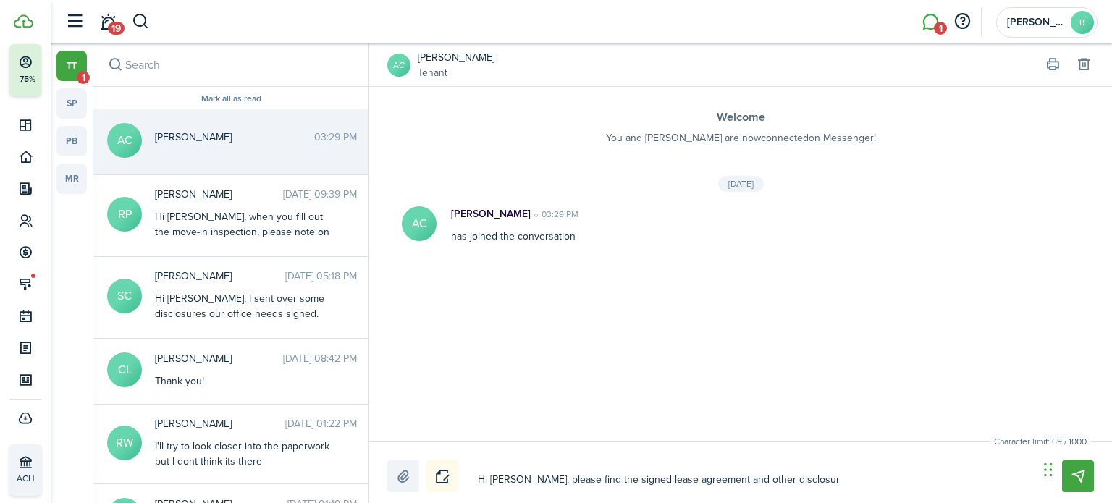
type textarea "Hi [PERSON_NAME], please find the signed lease agreement and other disclosure"
type textarea "Hi [PERSON_NAME], please find the signed lease agreement and other disclosures"
type textarea "Hi [PERSON_NAME], please find the signed lease agreement and other disclosures,"
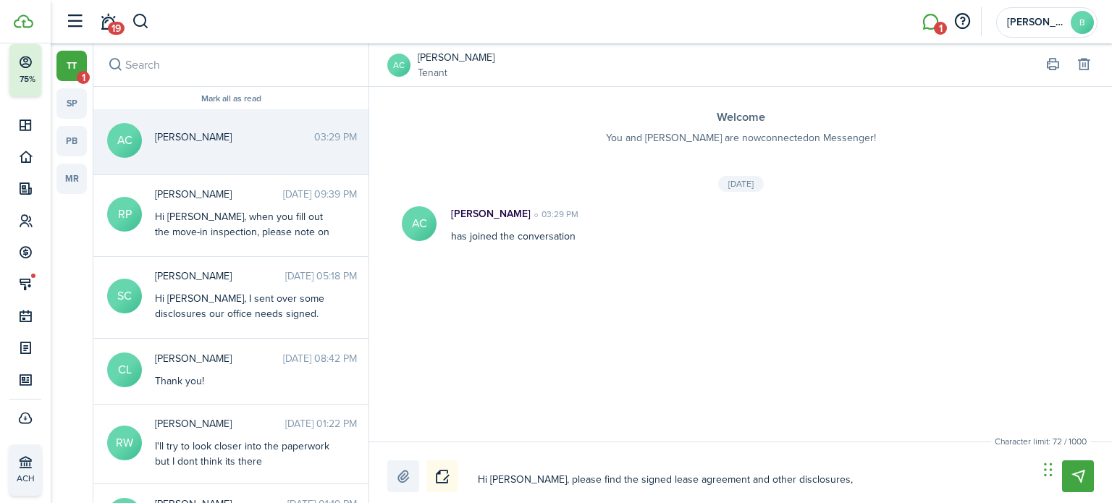
type textarea "Hi [PERSON_NAME], please find the signed lease agreement and other disclosures,"
type textarea "Hi [PERSON_NAME], please find the signed lease agreement and other disclosures,…"
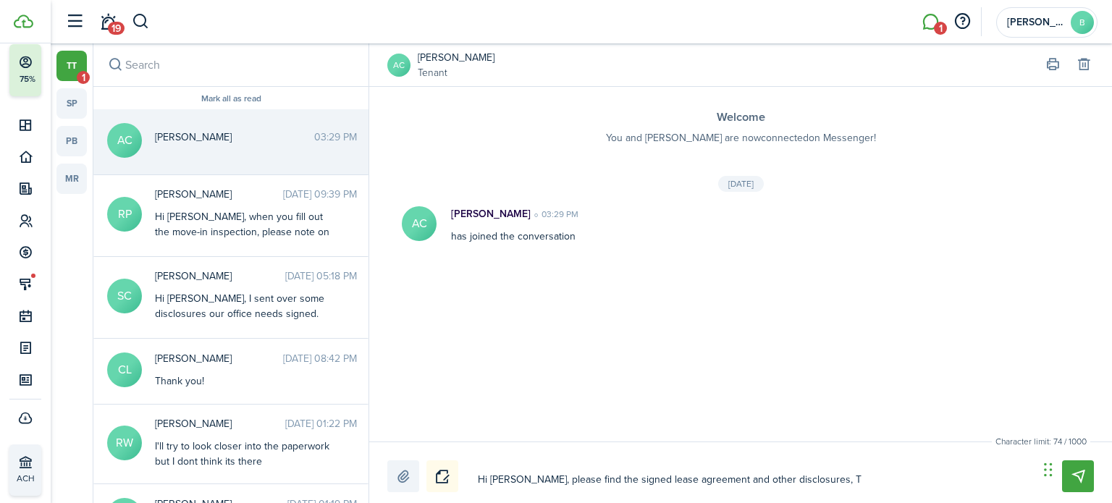
type textarea "Hi [PERSON_NAME], please find the signed lease agreement and other disclosures,…"
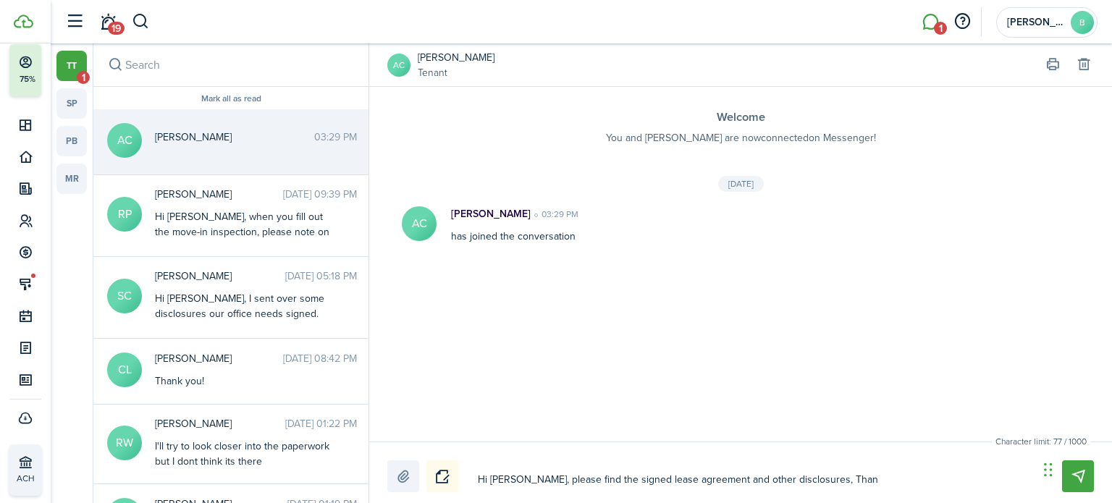
type textarea "Hi [PERSON_NAME], please find the signed lease agreement and other disclosures,…"
click at [401, 480] on label at bounding box center [403, 477] width 32 height 32
click at [387, 461] on input "file" at bounding box center [387, 461] width 0 height 0
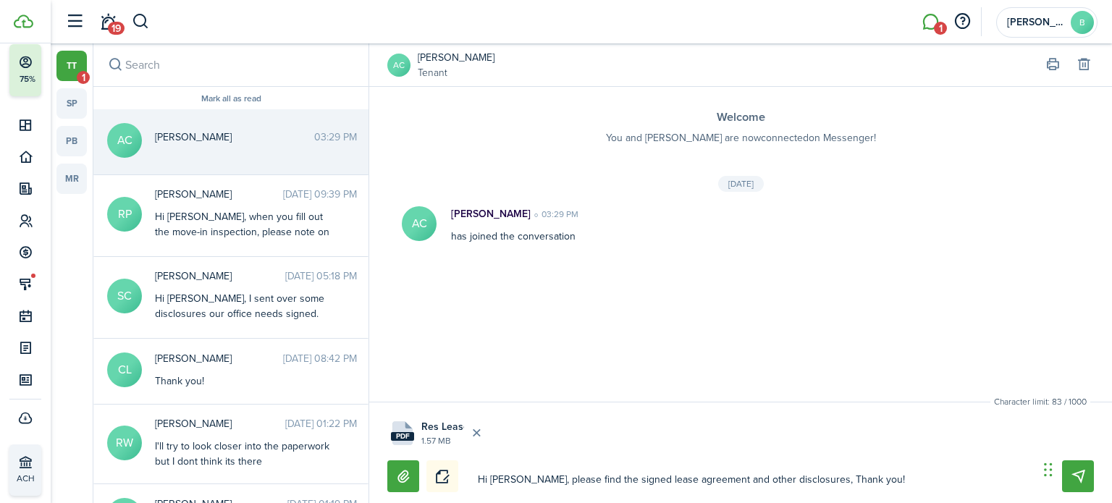
click at [406, 474] on label at bounding box center [403, 477] width 32 height 32
click at [387, 461] on input "file" at bounding box center [387, 461] width 0 height 0
click at [403, 471] on label at bounding box center [403, 477] width 32 height 32
click at [387, 461] on input "file" at bounding box center [387, 461] width 0 height 0
click at [411, 473] on label at bounding box center [403, 477] width 32 height 32
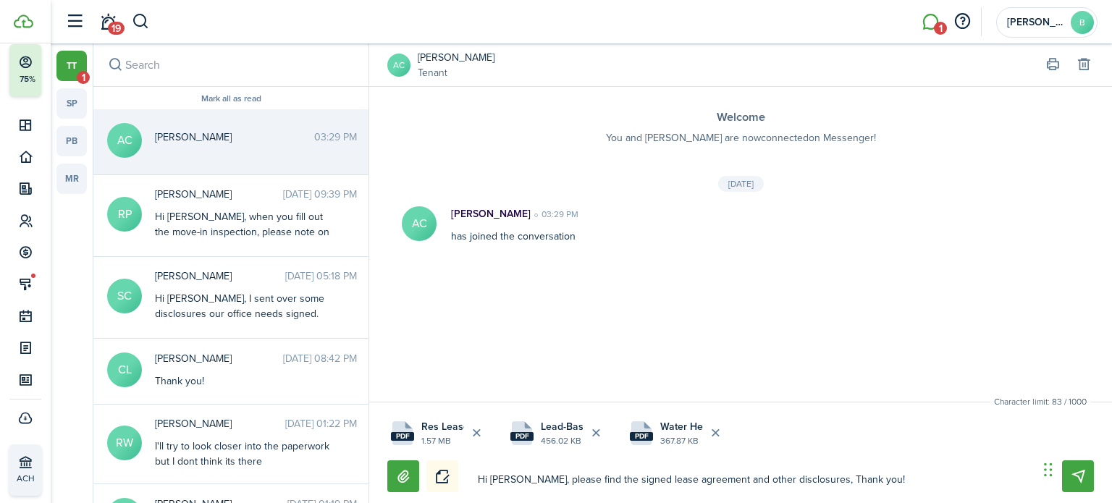
click at [387, 461] on input "file" at bounding box center [387, 461] width 0 height 0
click at [441, 475] on button "Notice" at bounding box center [443, 477] width 32 height 32
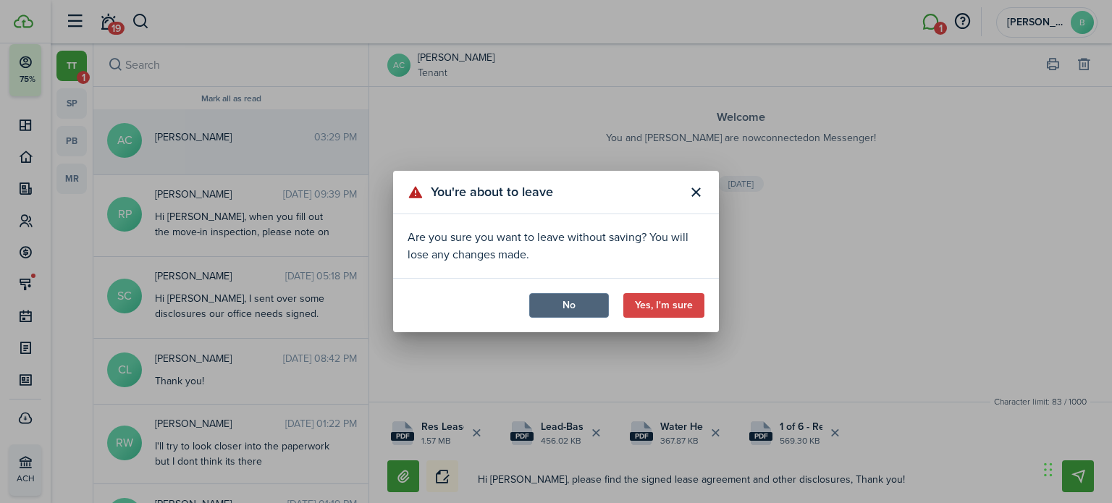
click at [591, 304] on button "No" at bounding box center [569, 305] width 80 height 25
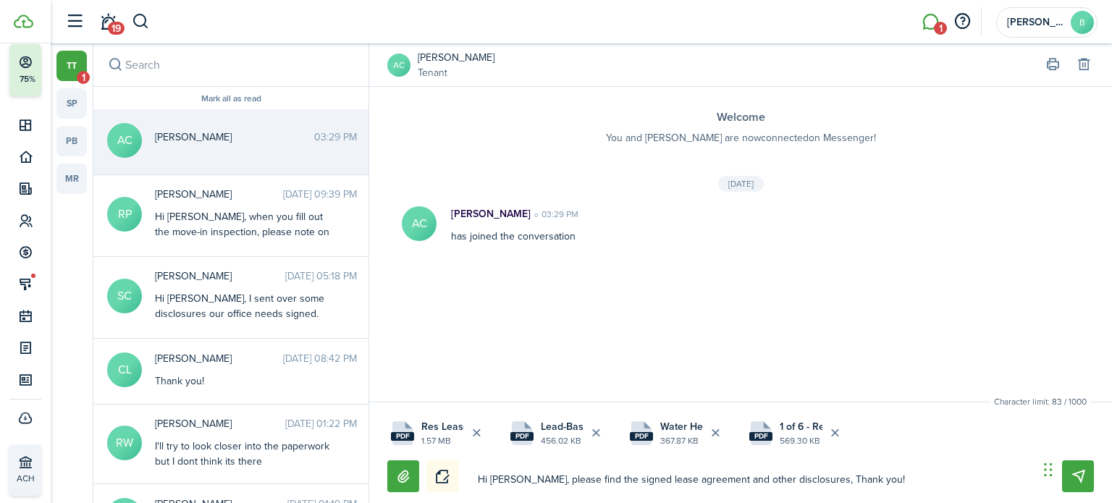
click at [407, 469] on label at bounding box center [403, 477] width 32 height 32
click at [387, 461] on input "file" at bounding box center [387, 461] width 0 height 0
click at [960, 471] on textarea "Hi [PERSON_NAME], please find the signed lease agreement and other disclosures,…" at bounding box center [737, 480] width 592 height 25
click at [407, 474] on button "Notice" at bounding box center [411, 477] width 32 height 32
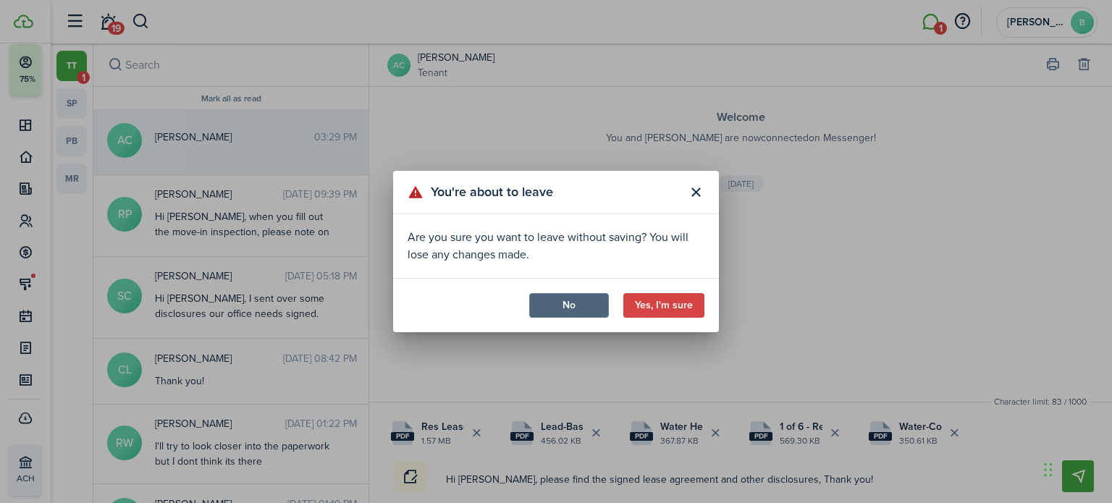
click at [592, 305] on button "No" at bounding box center [569, 305] width 80 height 25
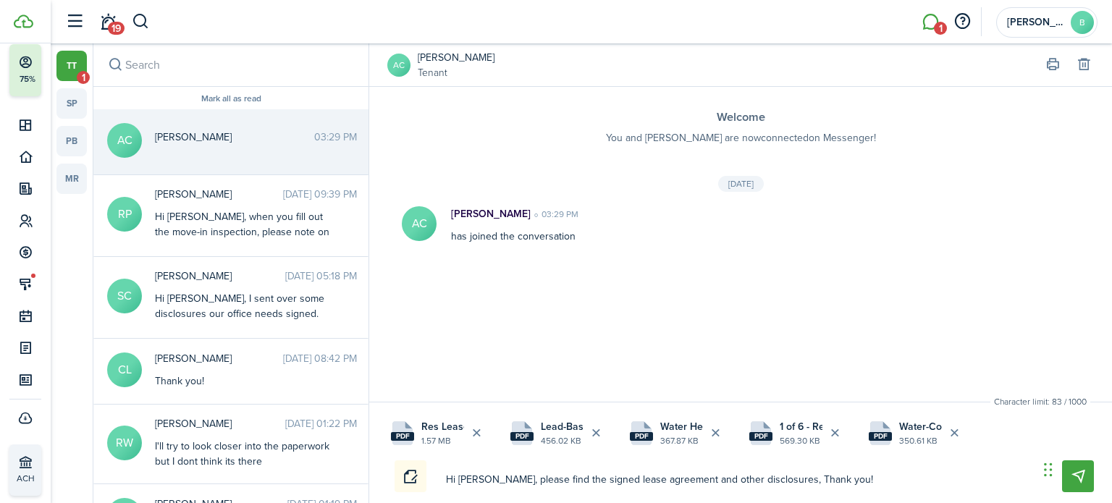
click at [836, 480] on textarea "Hi [PERSON_NAME], please find the signed lease agreement and other disclosures,…" at bounding box center [737, 480] width 592 height 25
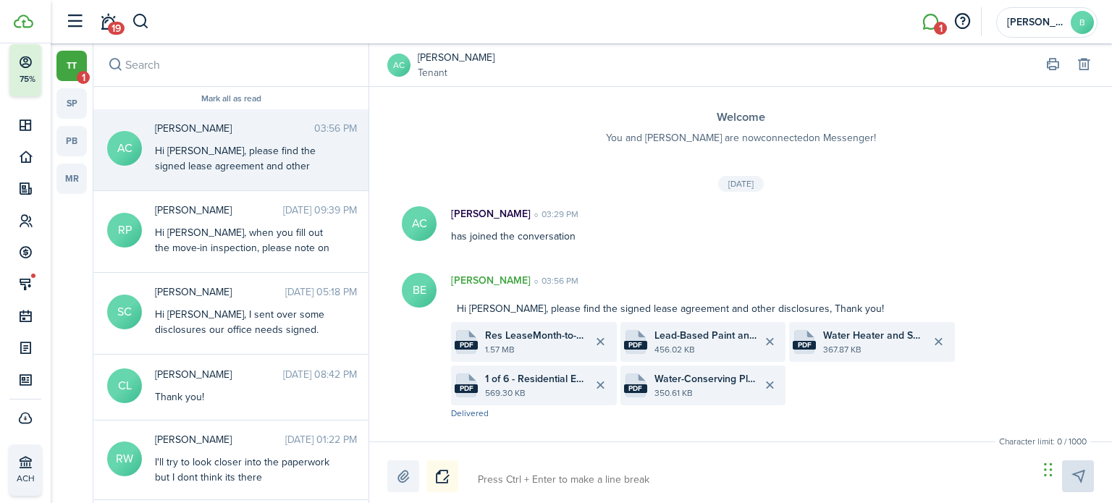
click at [402, 482] on label at bounding box center [403, 477] width 32 height 32
click at [387, 461] on input "file" at bounding box center [387, 461] width 0 height 0
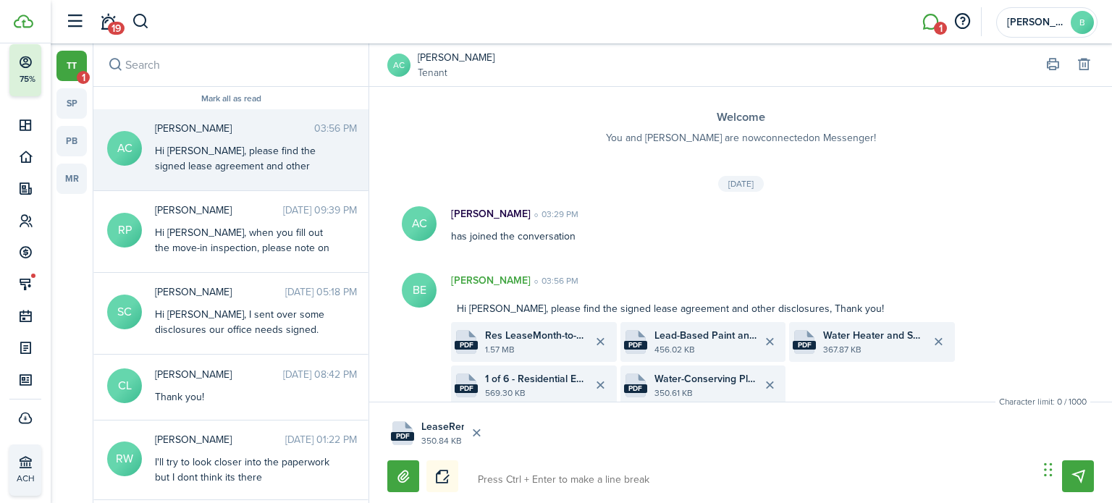
click at [612, 421] on upload-file-list "pdf LeaseRental Mold and Ventilation Addendum 1 - 623 (4).pdf 350.84 KB" at bounding box center [740, 434] width 707 height 40
click at [586, 479] on textarea at bounding box center [753, 480] width 561 height 25
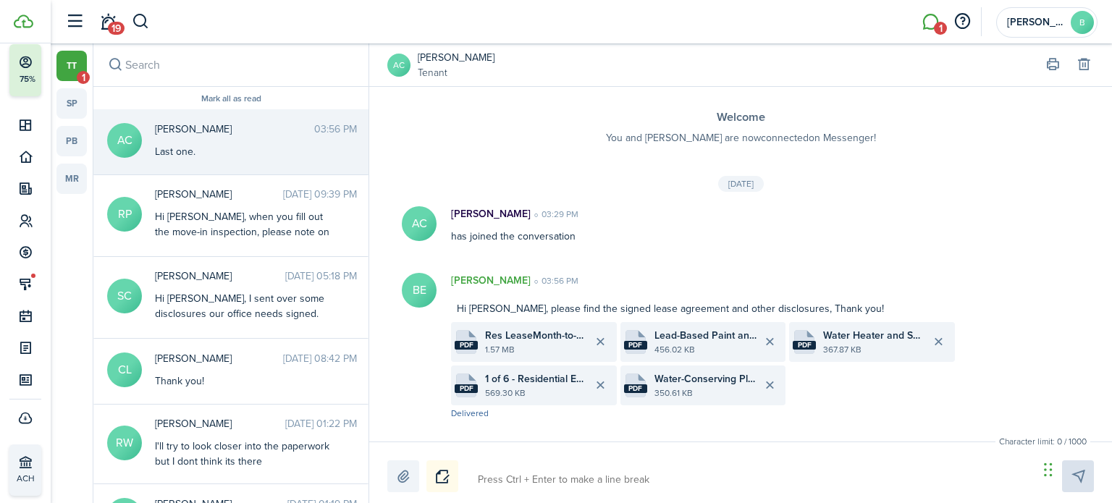
scroll to position [126, 0]
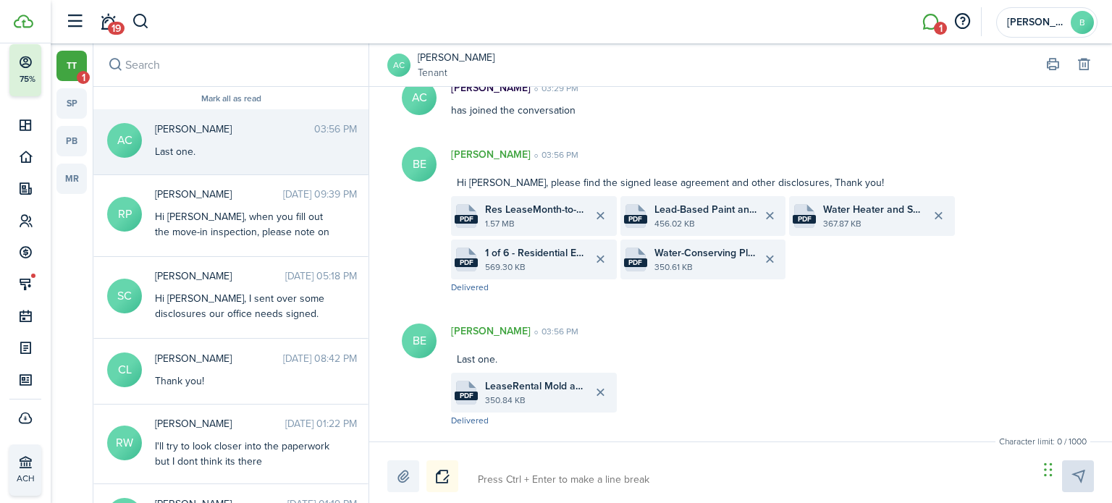
click at [930, 20] on li "1" at bounding box center [930, 22] width 33 height 37
click at [927, 25] on li "1" at bounding box center [930, 22] width 33 height 37
click at [73, 77] on link "tt 1" at bounding box center [71, 66] width 30 height 30
click at [79, 64] on link "tt 1" at bounding box center [71, 66] width 30 height 30
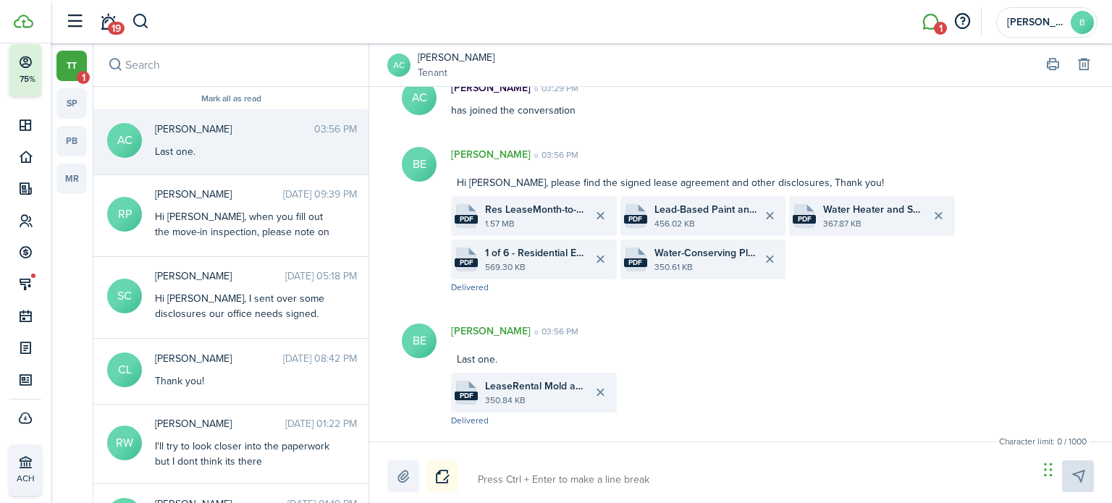
click at [79, 64] on link "tt 1" at bounding box center [71, 66] width 30 height 30
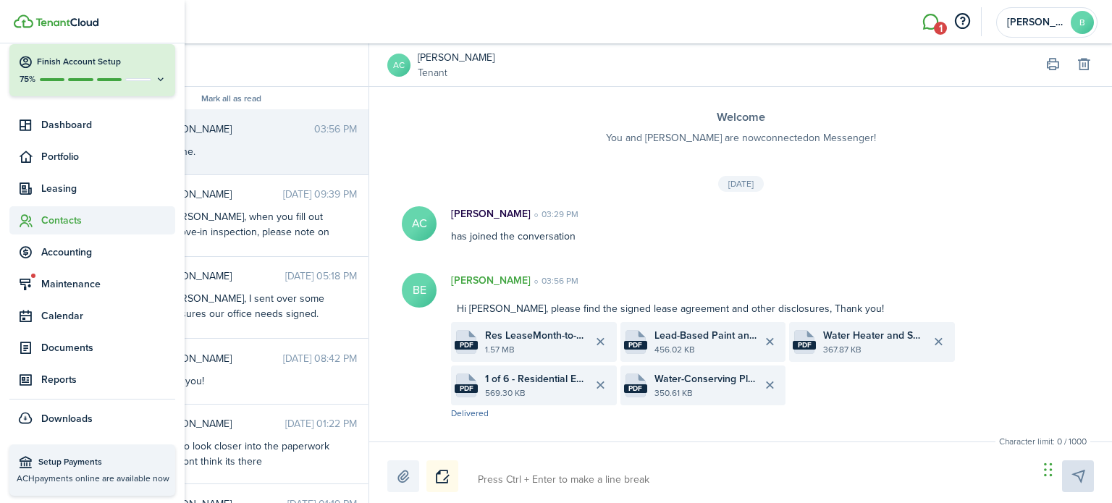
click at [46, 219] on span "Contacts" at bounding box center [108, 220] width 134 height 15
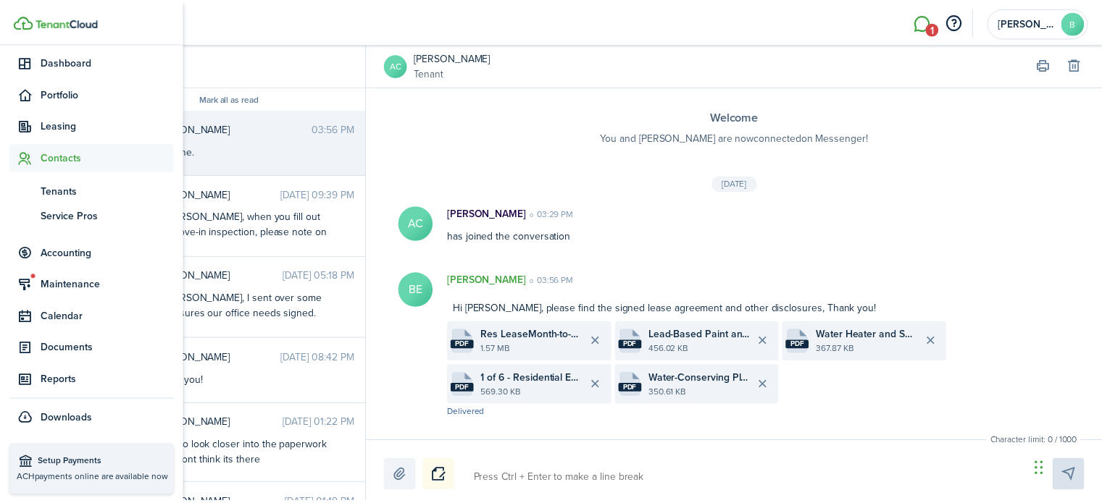
scroll to position [120, 0]
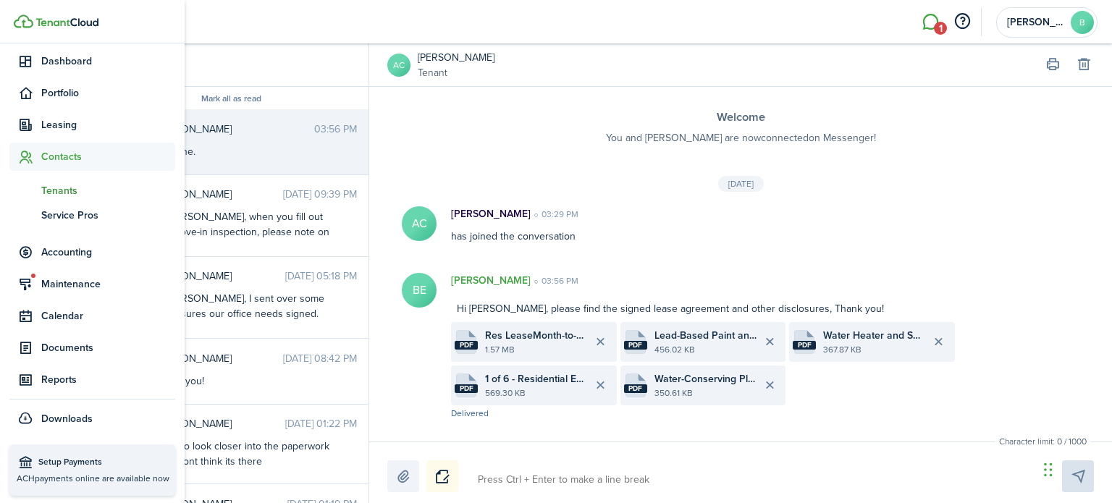
click at [75, 188] on span "Tenants" at bounding box center [108, 190] width 134 height 15
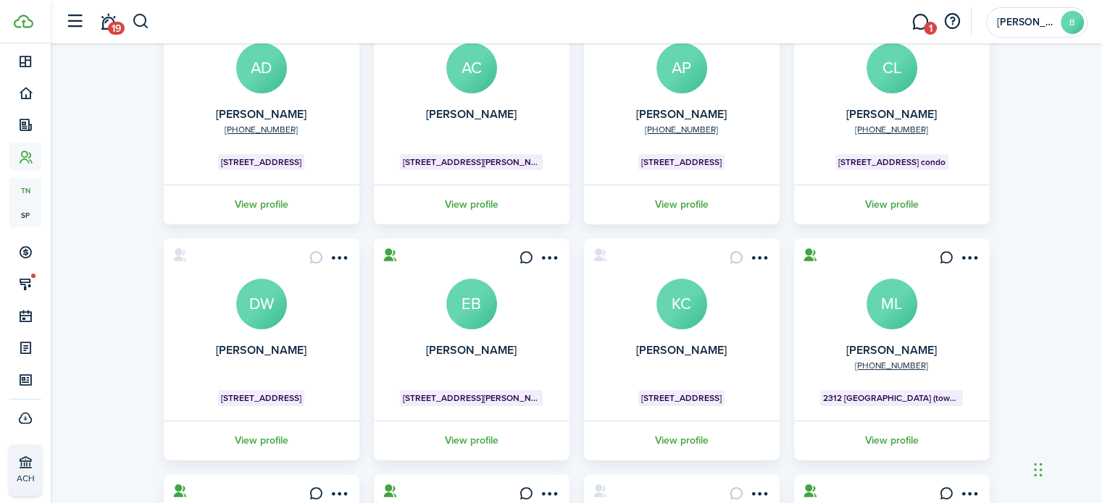
scroll to position [147, 0]
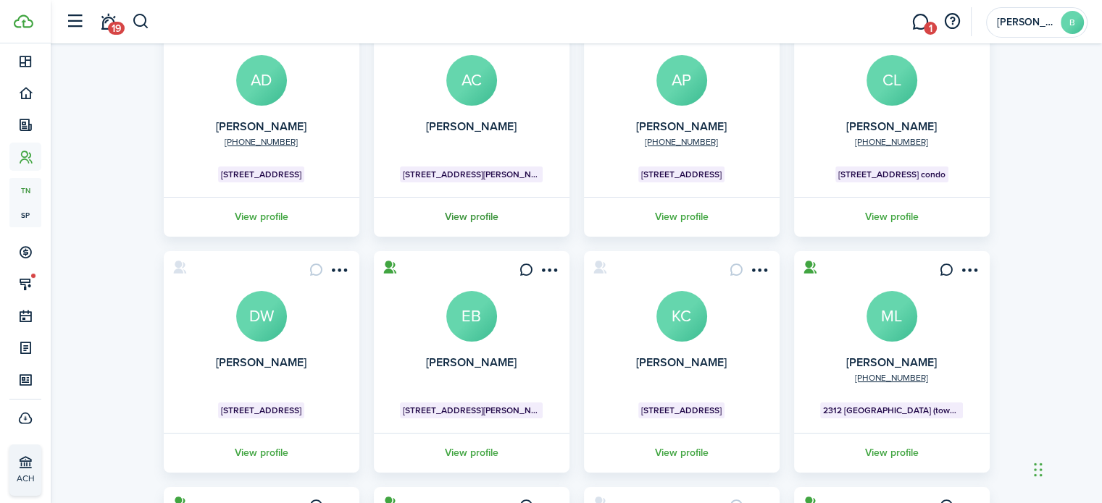
click at [466, 221] on link "View profile" at bounding box center [472, 217] width 200 height 40
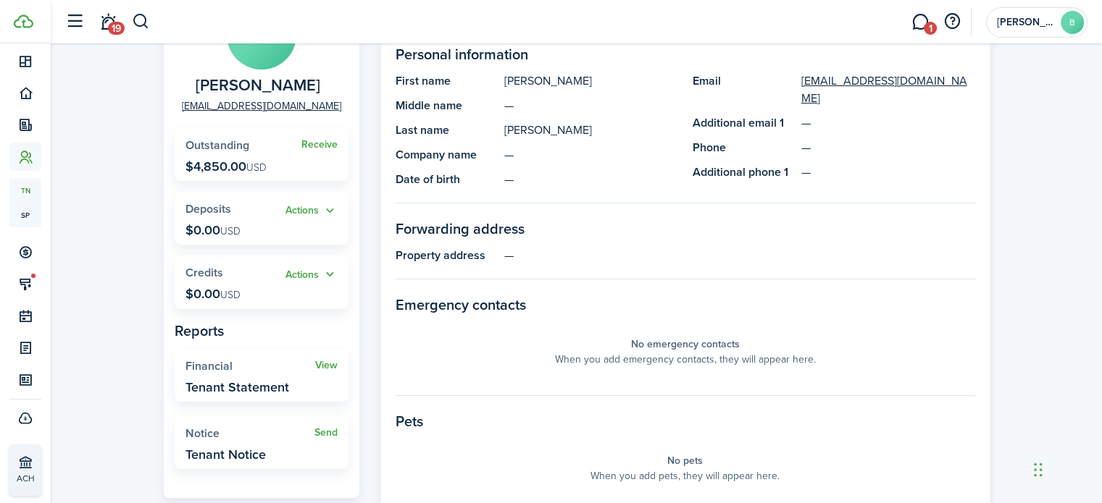
scroll to position [83, 0]
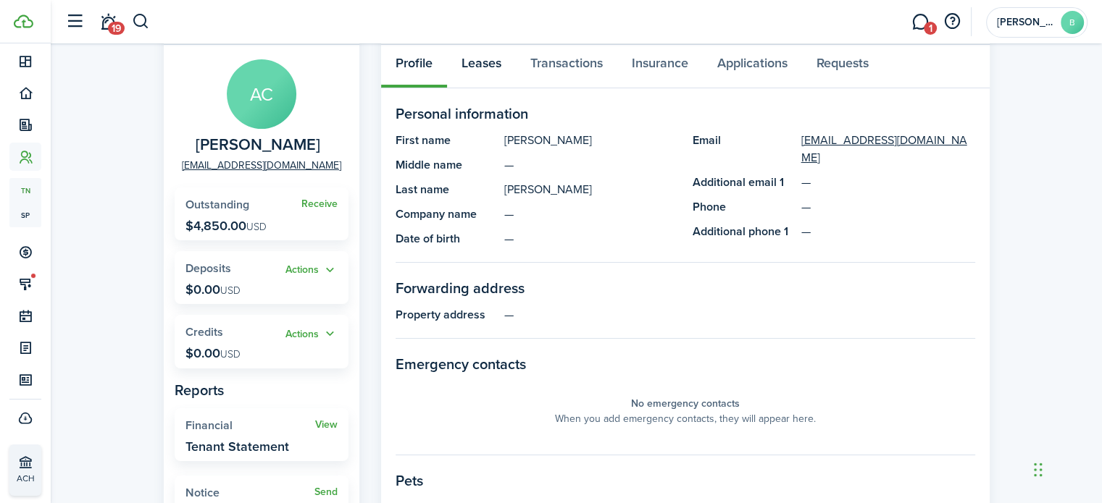
click at [481, 54] on link "Leases" at bounding box center [481, 66] width 69 height 43
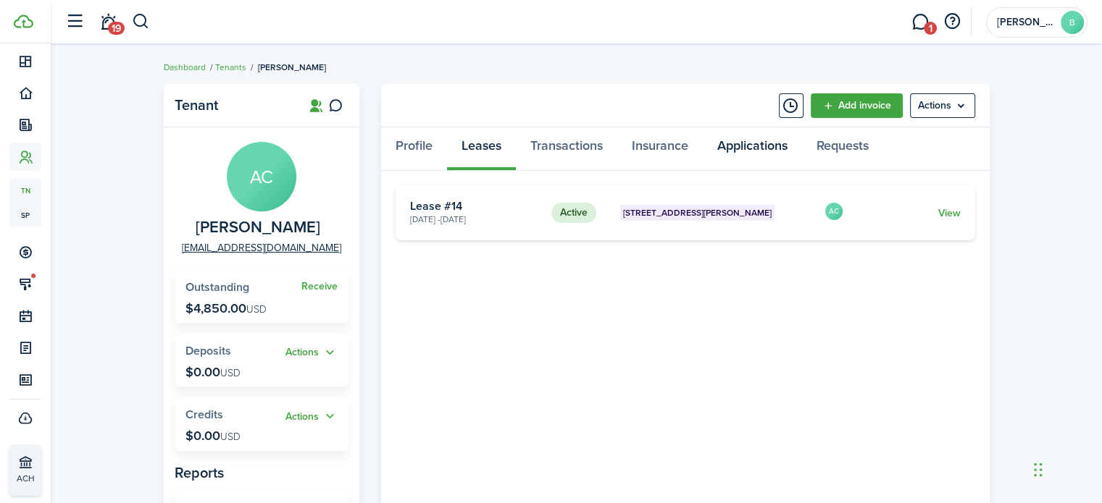
click at [755, 152] on link "Applications" at bounding box center [752, 148] width 99 height 43
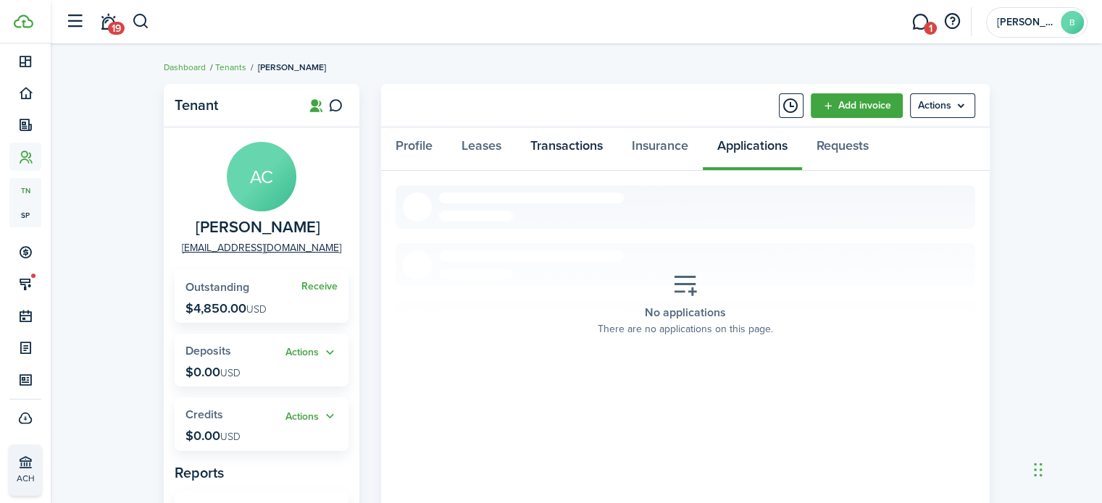
click at [590, 146] on link "Transactions" at bounding box center [566, 148] width 101 height 43
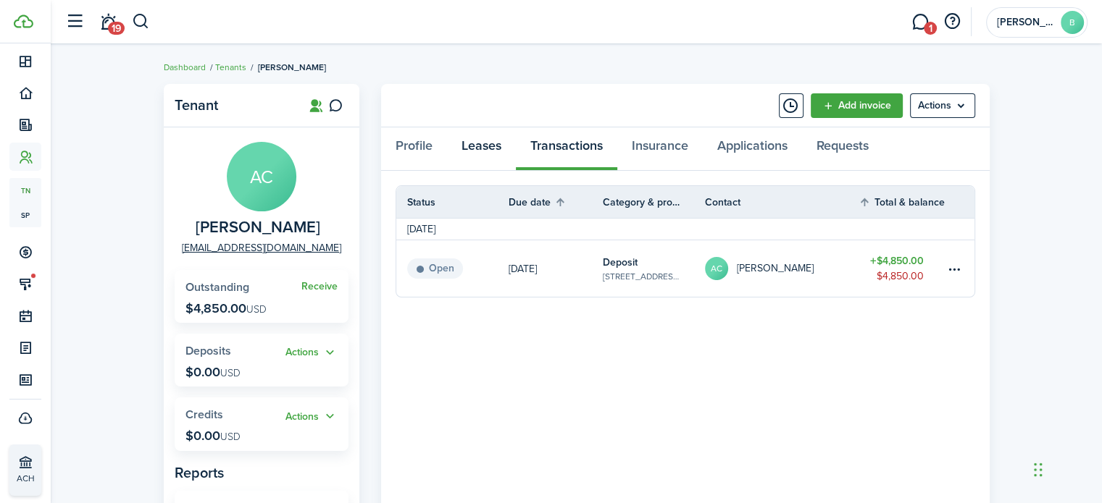
click at [484, 154] on link "Leases" at bounding box center [481, 148] width 69 height 43
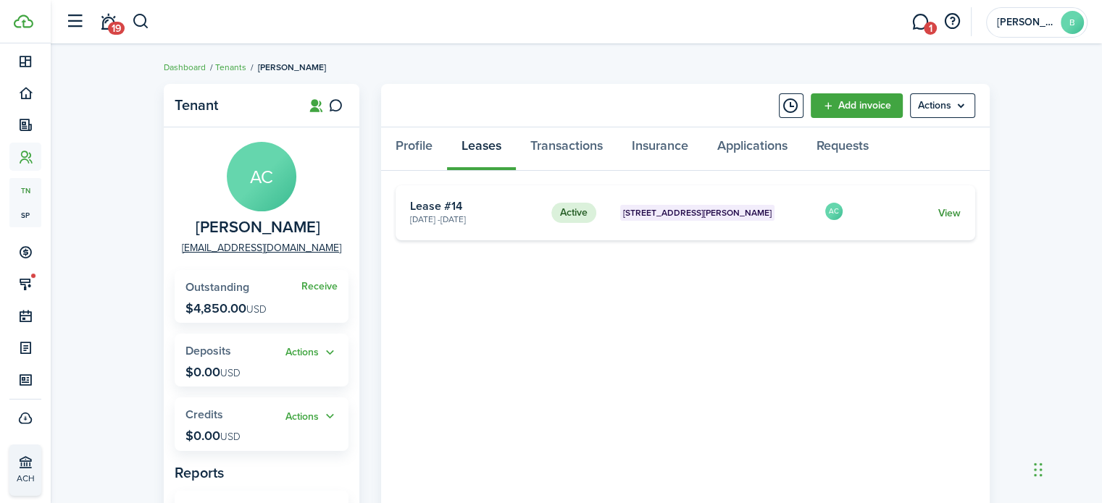
click at [944, 211] on link "View" at bounding box center [948, 213] width 22 height 15
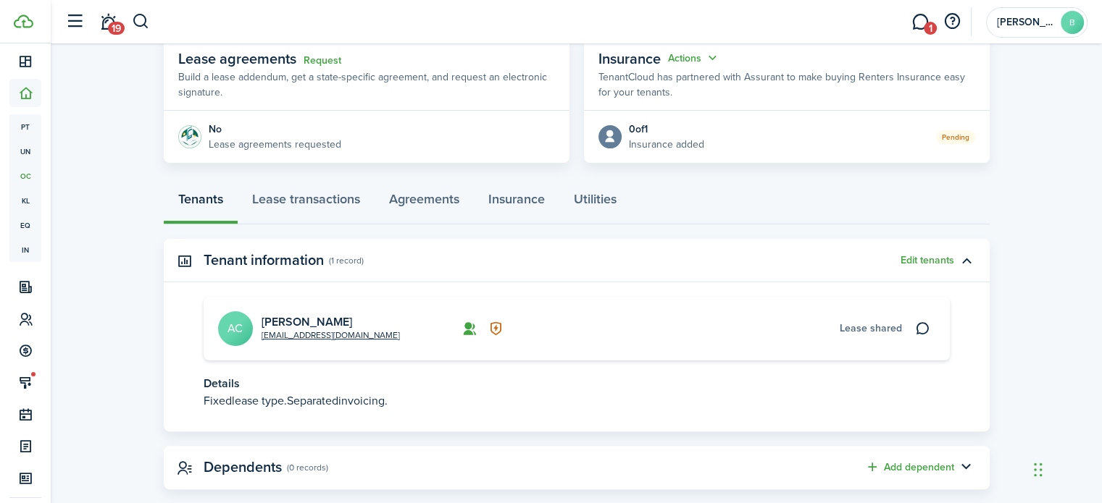
scroll to position [298, 0]
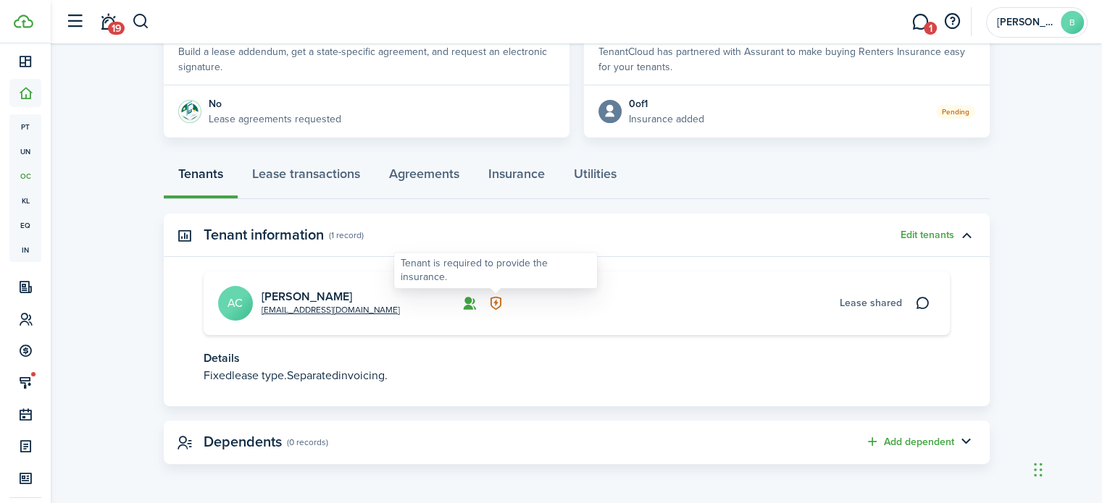
click at [498, 300] on icon at bounding box center [495, 303] width 15 height 14
click at [923, 233] on button "Edit tenants" at bounding box center [927, 236] width 54 height 12
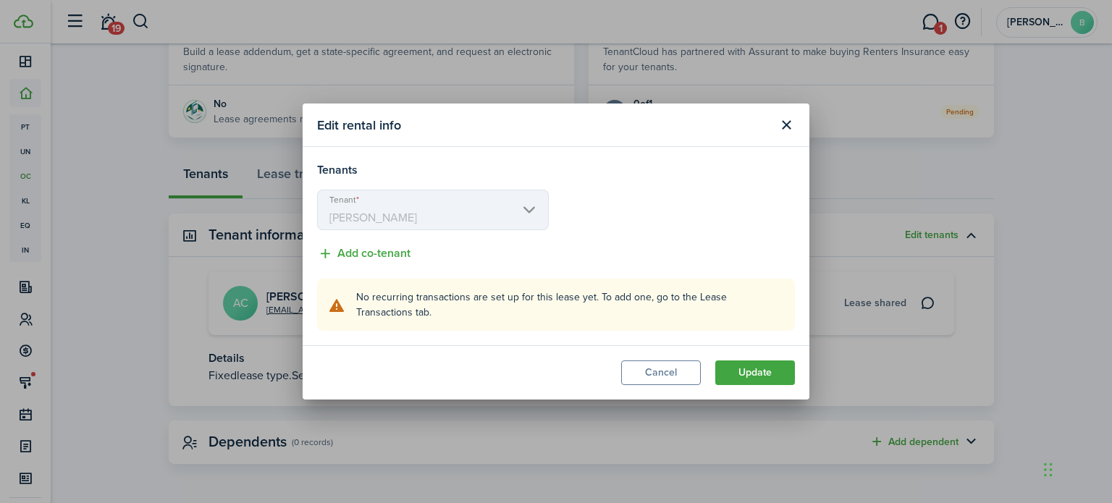
drag, startPoint x: 785, startPoint y: 130, endPoint x: 706, endPoint y: 374, distance: 257.2
click at [706, 374] on section "Edit rental info Tenants Tenant [PERSON_NAME] Add co-tenant No recurring transa…" at bounding box center [556, 252] width 507 height 296
click at [672, 367] on button "Cancel" at bounding box center [661, 373] width 80 height 25
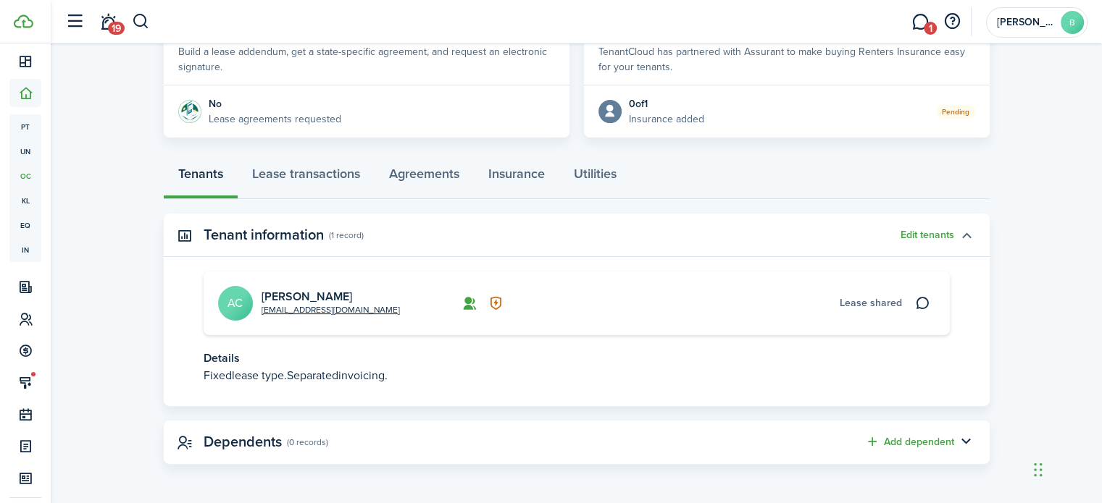
click at [965, 237] on button "button" at bounding box center [966, 235] width 25 height 25
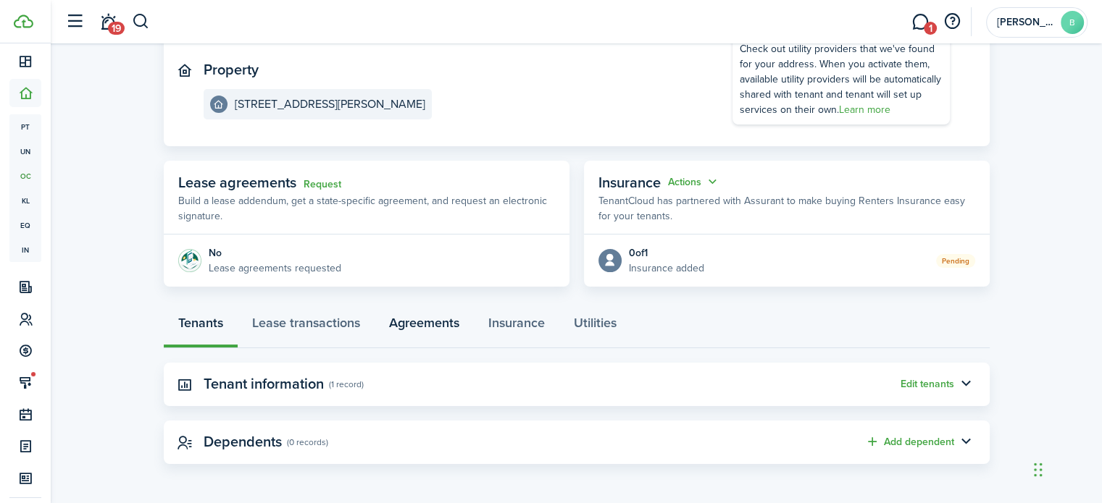
click at [429, 322] on link "Agreements" at bounding box center [423, 326] width 99 height 43
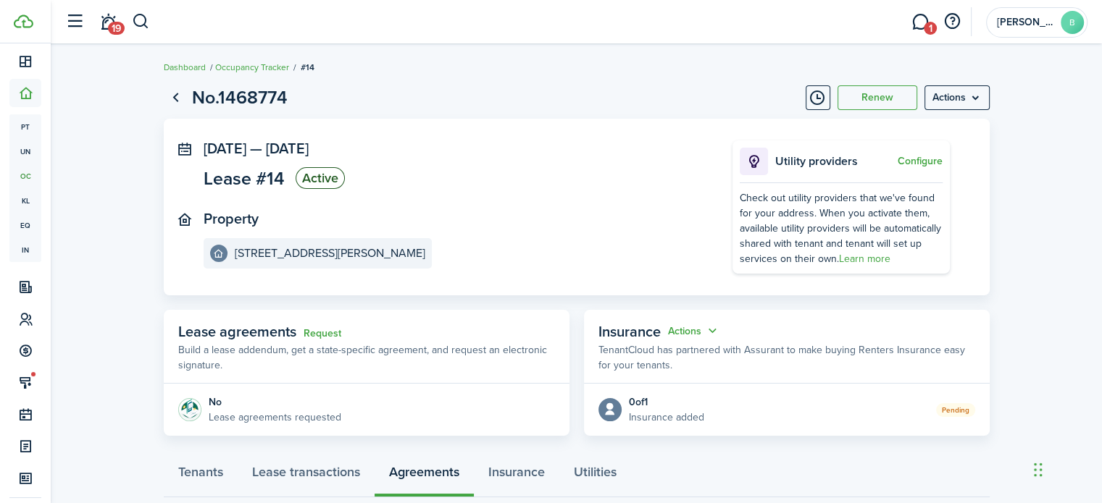
scroll to position [91, 0]
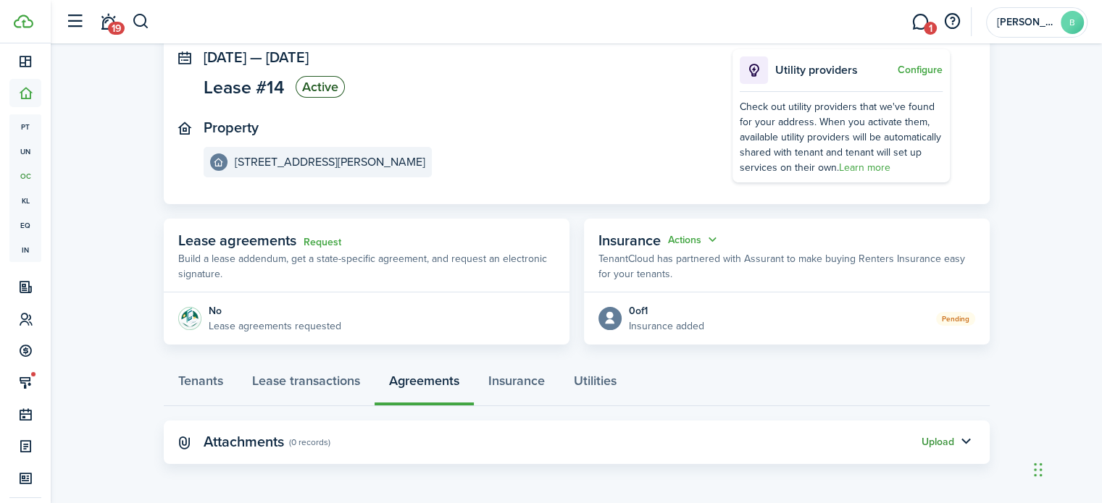
click at [936, 440] on button "Upload" at bounding box center [937, 443] width 33 height 12
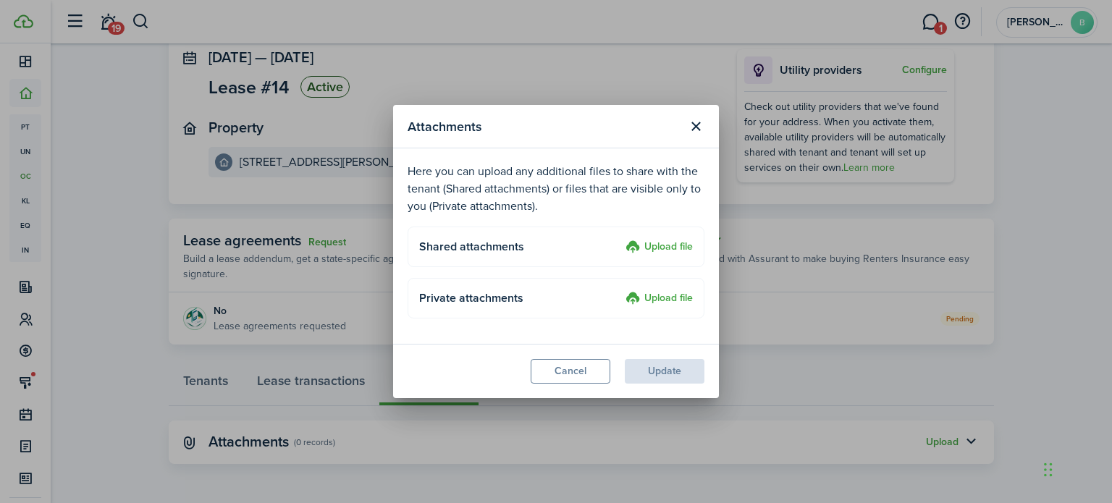
click at [668, 244] on label "Upload file" at bounding box center [659, 247] width 67 height 17
click at [621, 239] on input "Upload file" at bounding box center [621, 239] width 0 height 0
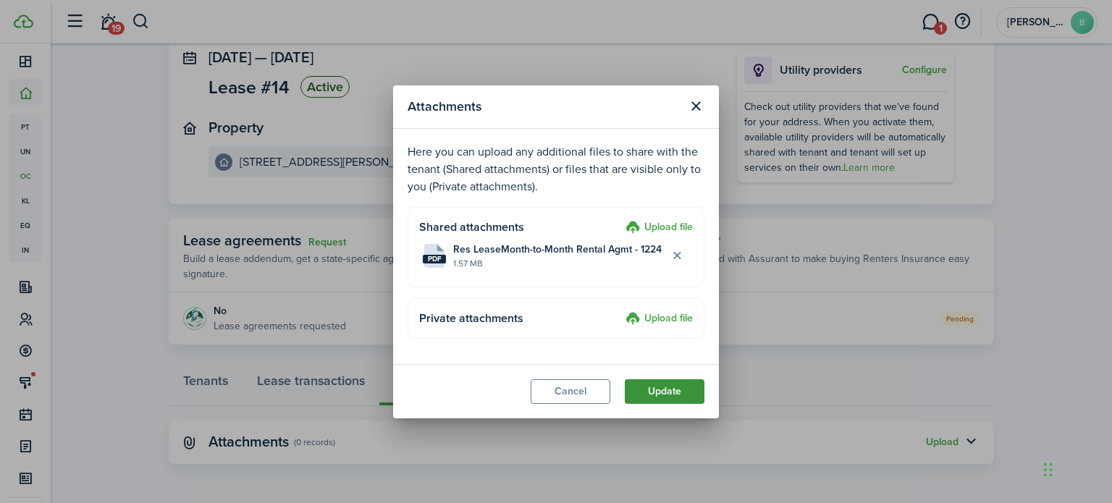
click at [649, 390] on button "Update" at bounding box center [665, 392] width 80 height 25
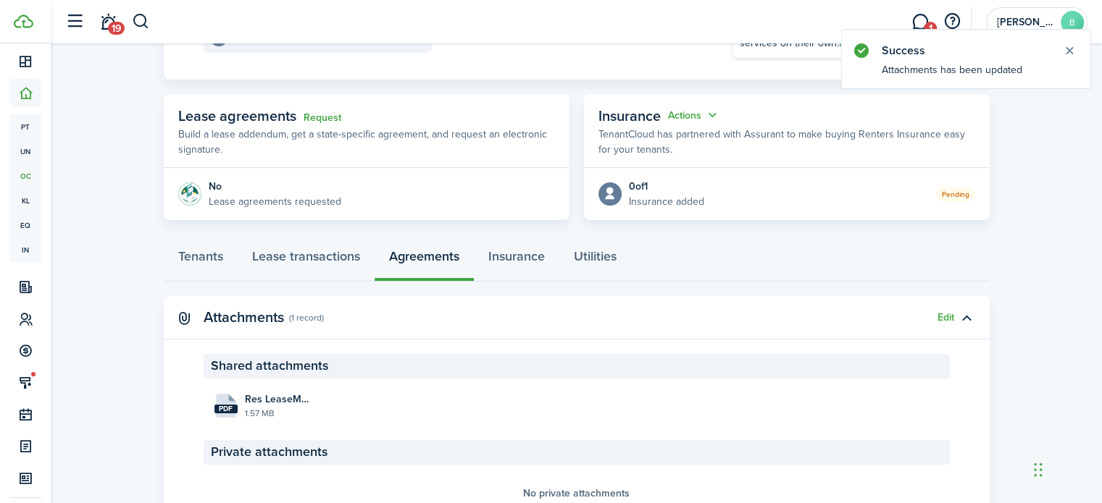
scroll to position [0, 0]
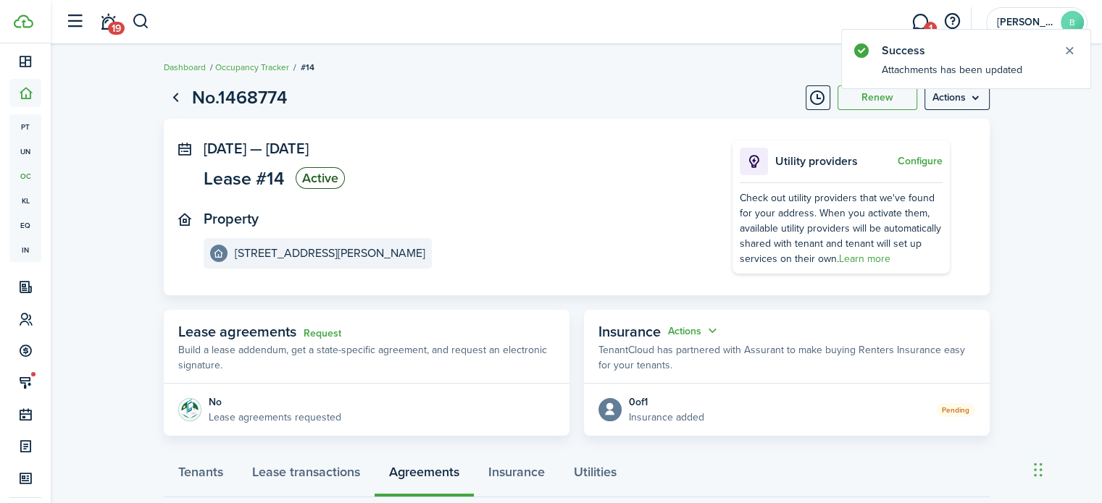
click at [1032, 130] on lease-view "No.1468774 Renew Actions [DATE] — [DATE] Lease #14 Active Property [STREET_ADDR…" at bounding box center [576, 426] width 1051 height 698
click at [1066, 49] on button "Close notify" at bounding box center [1069, 51] width 20 height 20
